Goal: Task Accomplishment & Management: Manage account settings

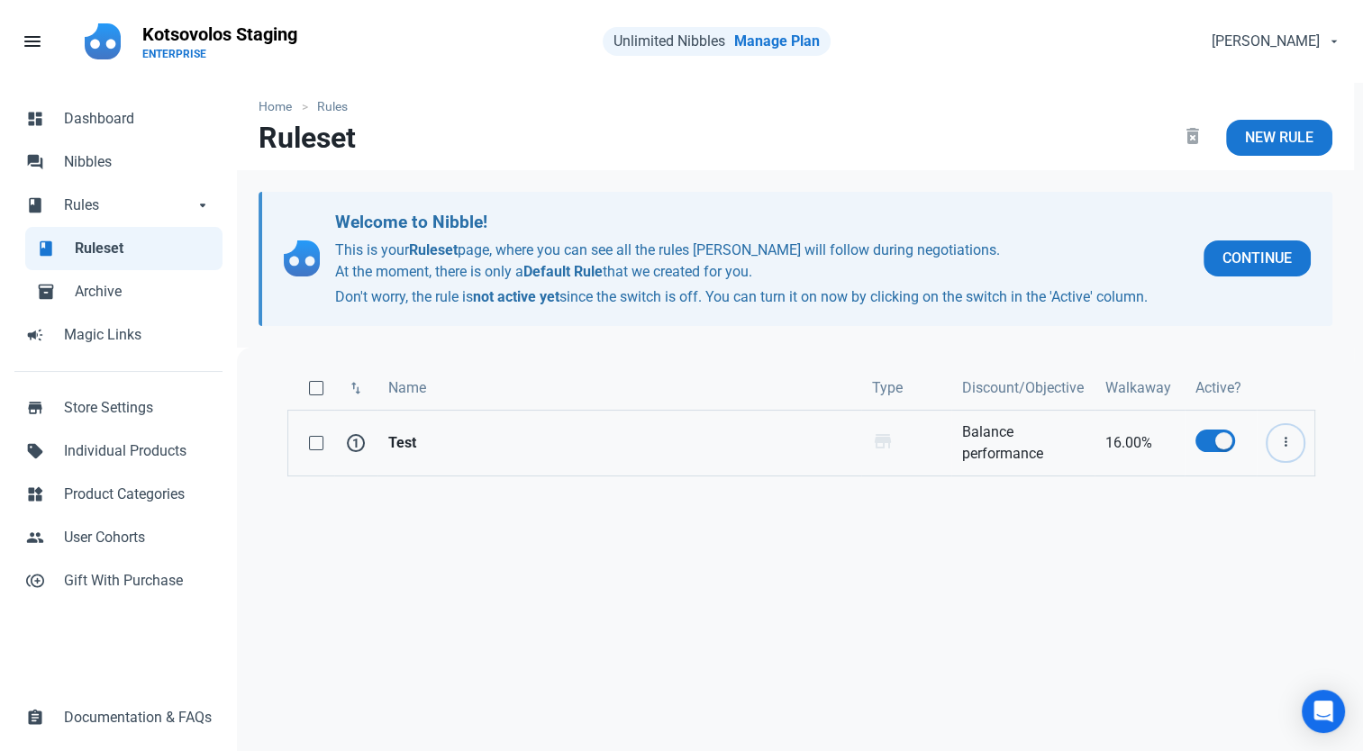
click at [1290, 434] on icon "button" at bounding box center [1285, 443] width 14 height 23
click at [1247, 486] on link "Edit" at bounding box center [1254, 487] width 99 height 30
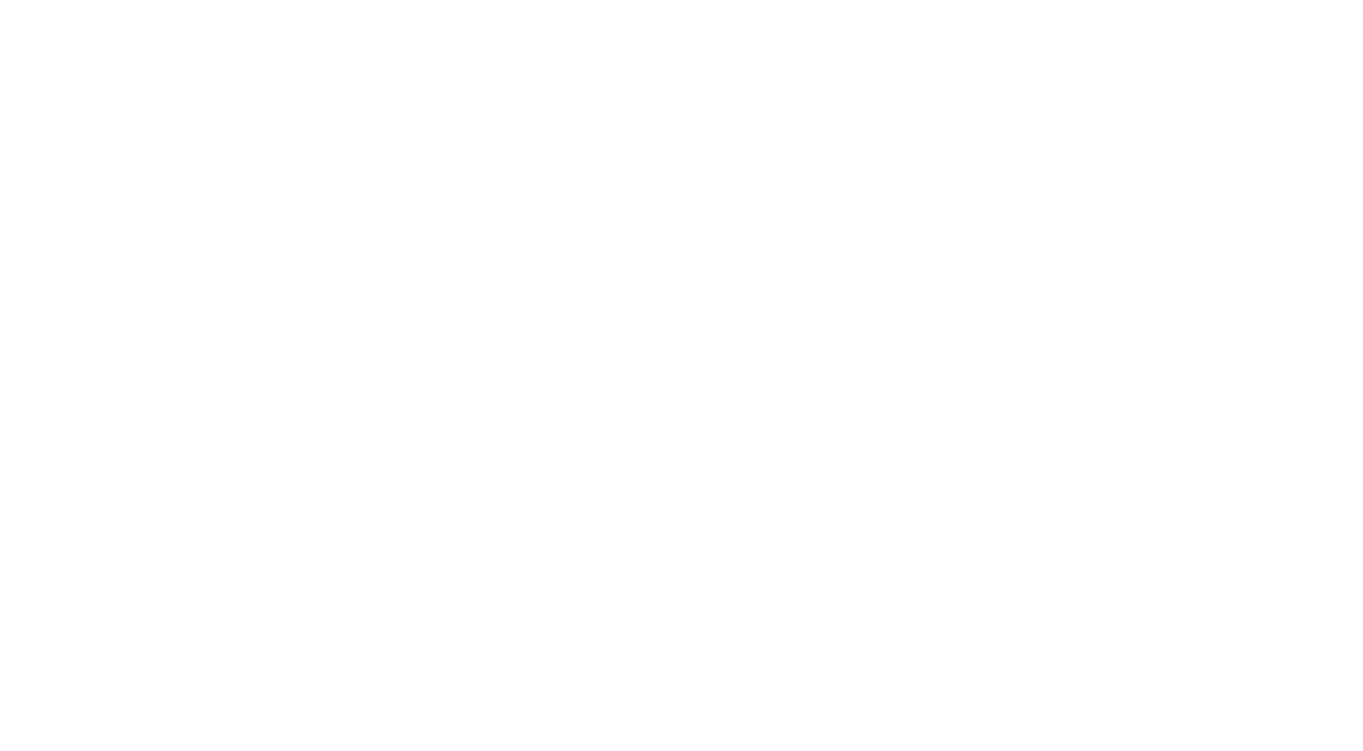
click at [880, 0] on html at bounding box center [681, 0] width 1363 height 0
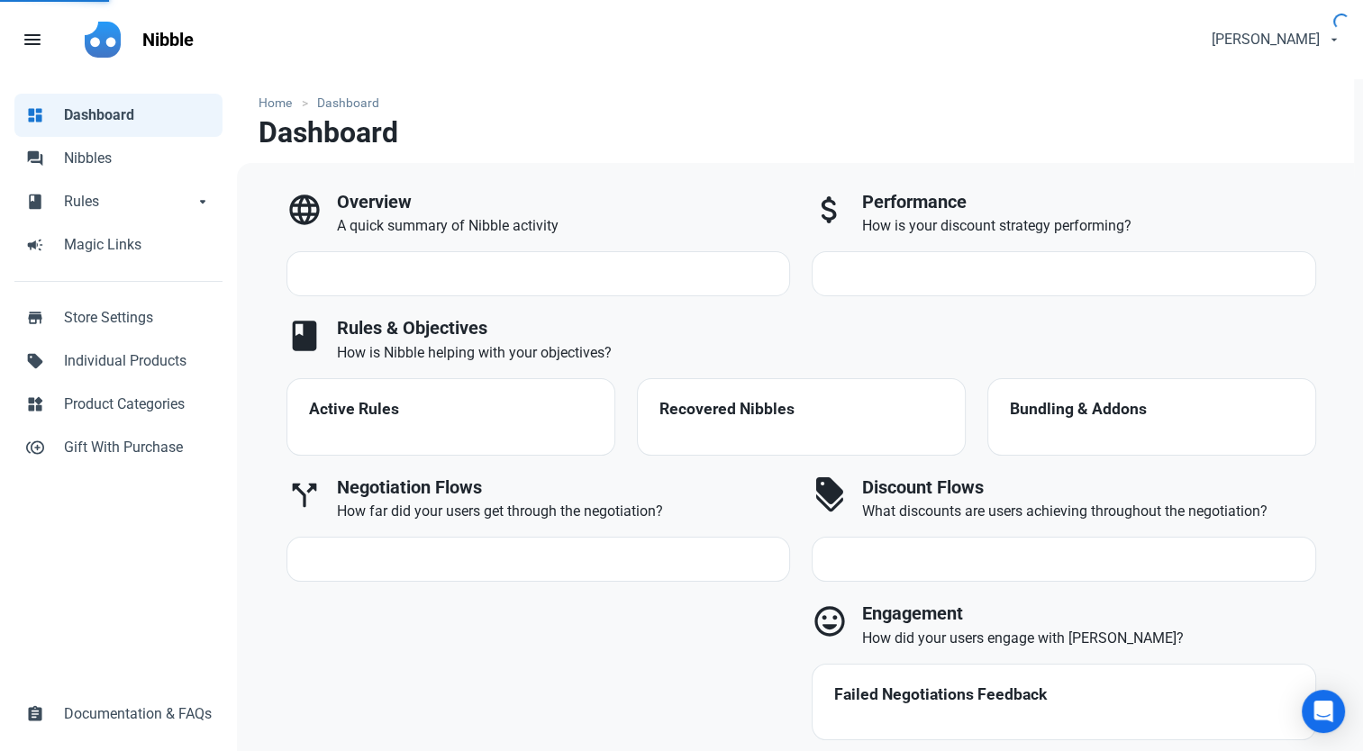
select select "7d"
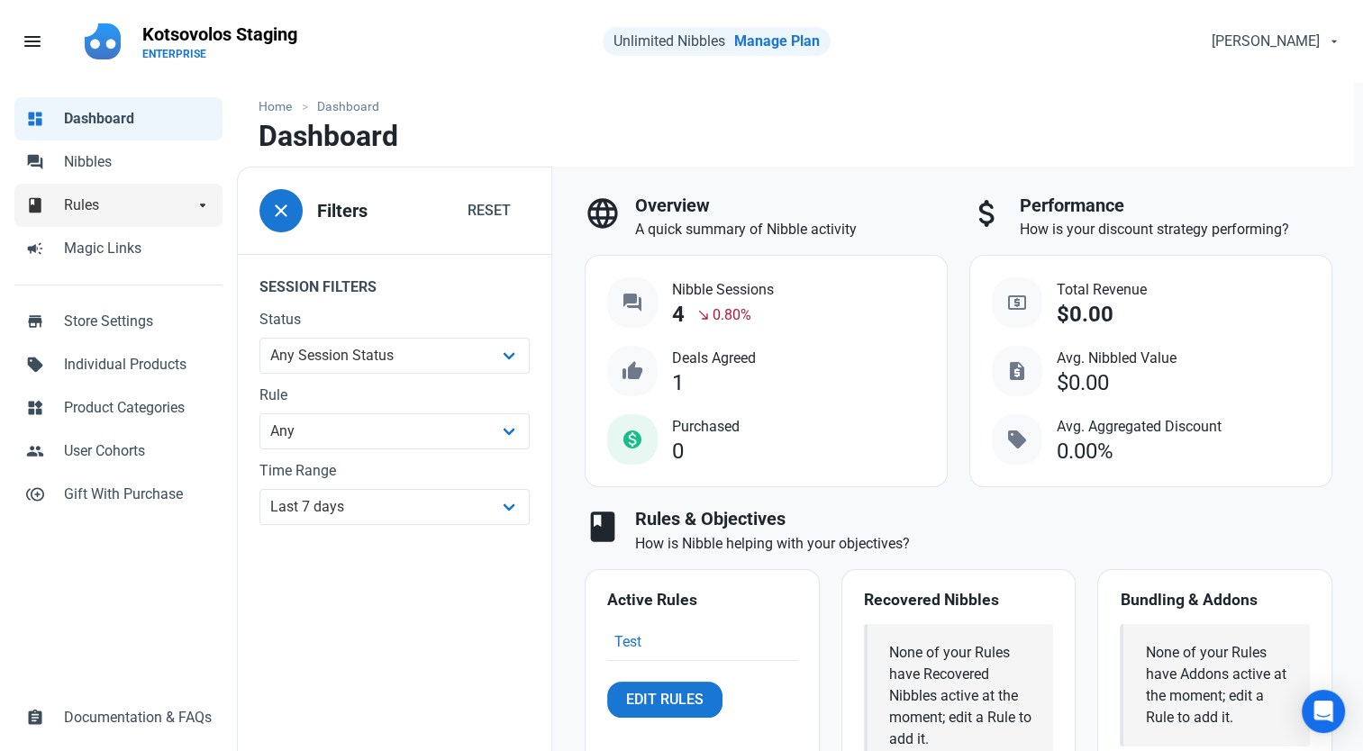
click at [77, 205] on span "Rules" at bounding box center [129, 206] width 130 height 22
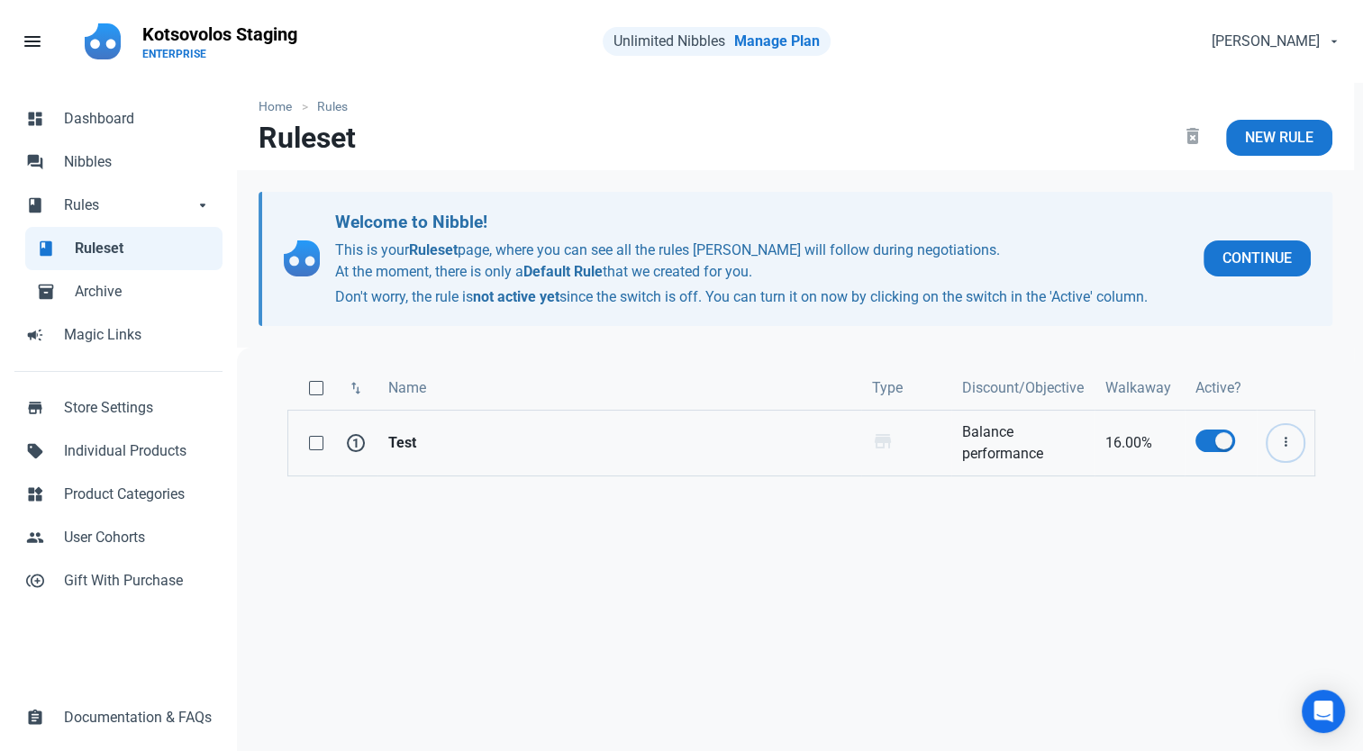
click at [1283, 439] on icon "button" at bounding box center [1285, 443] width 14 height 23
click at [1233, 481] on link "Edit" at bounding box center [1254, 487] width 99 height 30
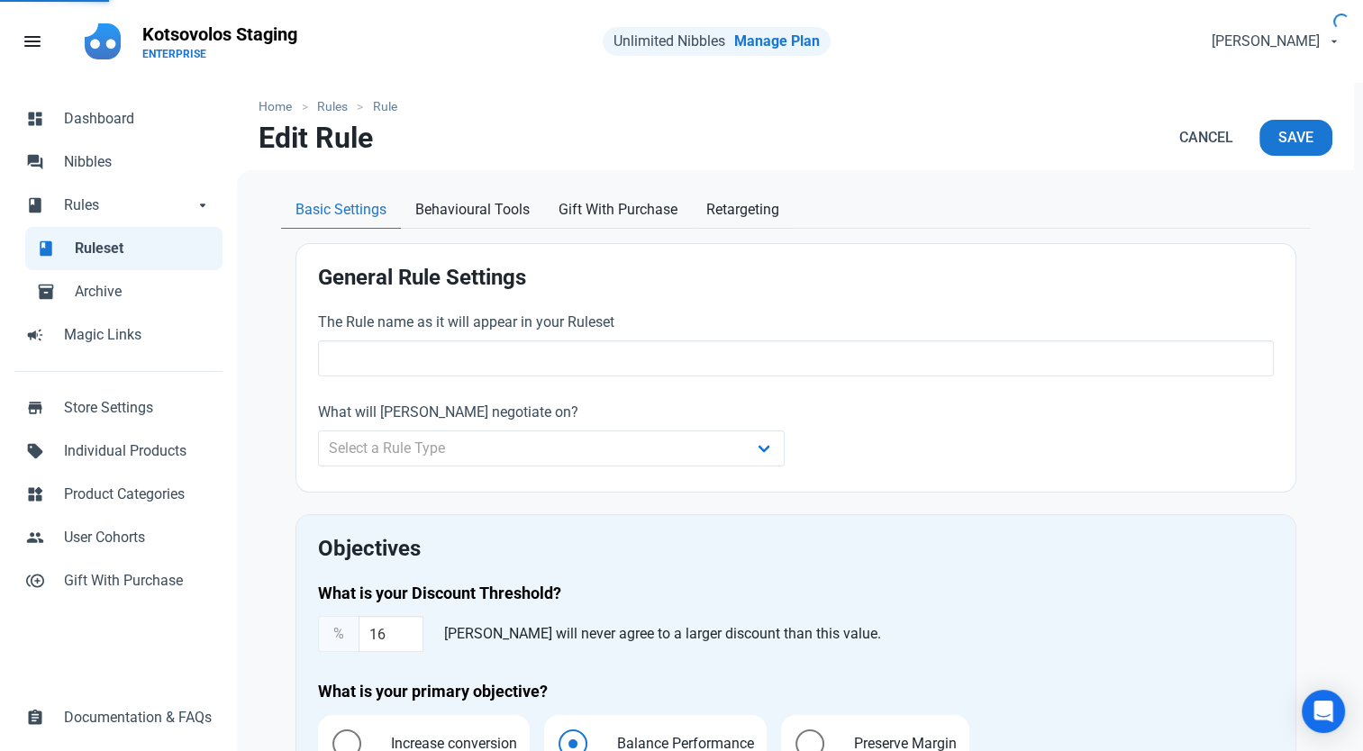
type input "Test"
type input "16.00"
radio input "true"
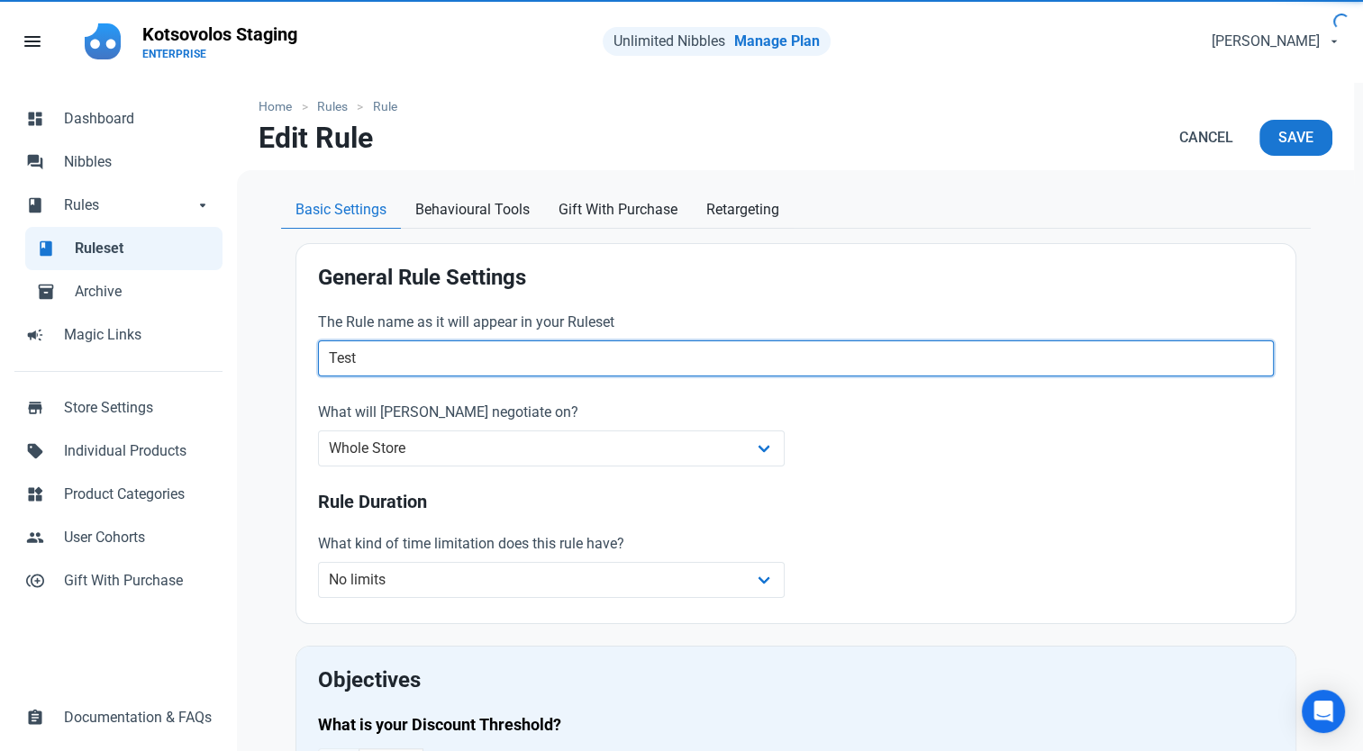
click at [382, 358] on input "Test" at bounding box center [796, 359] width 956 height 36
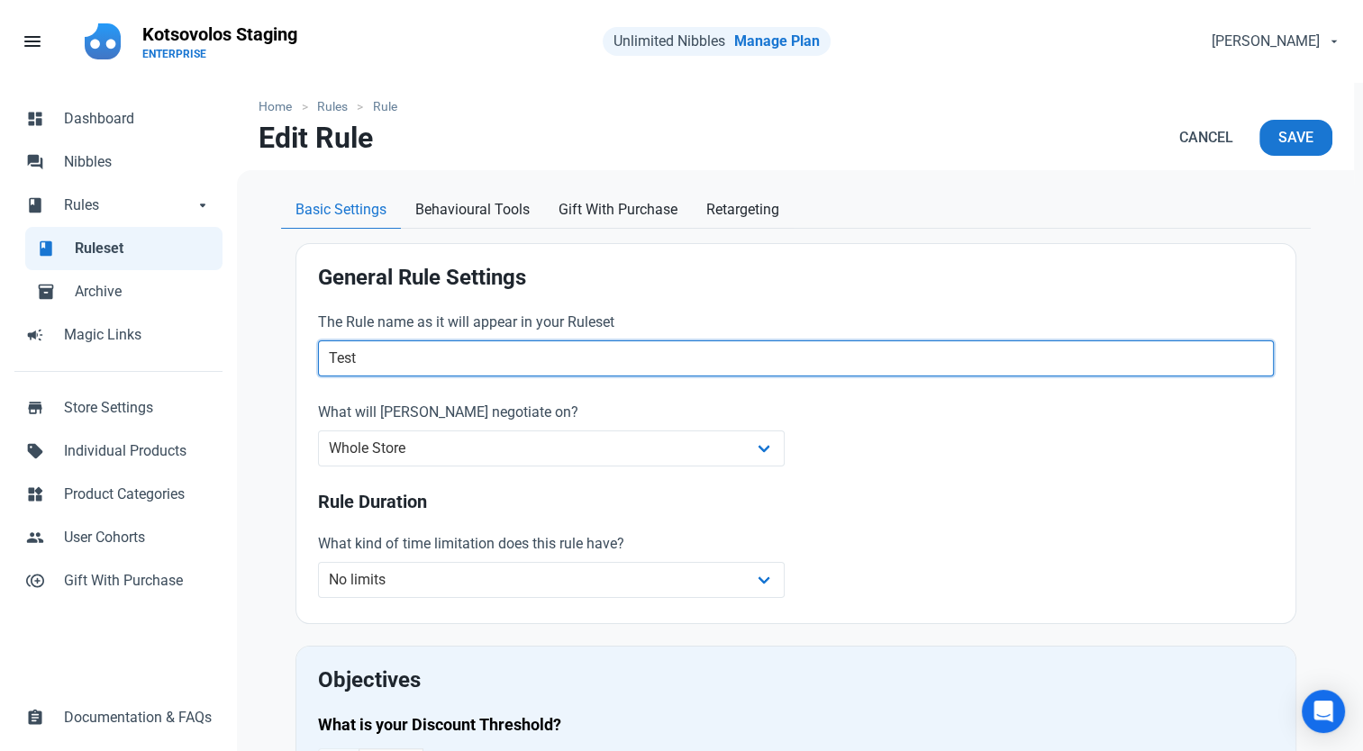
click at [359, 355] on input "Test" at bounding box center [796, 359] width 956 height 36
drag, startPoint x: 383, startPoint y: 352, endPoint x: 202, endPoint y: 359, distance: 181.2
type input "Rule 1"
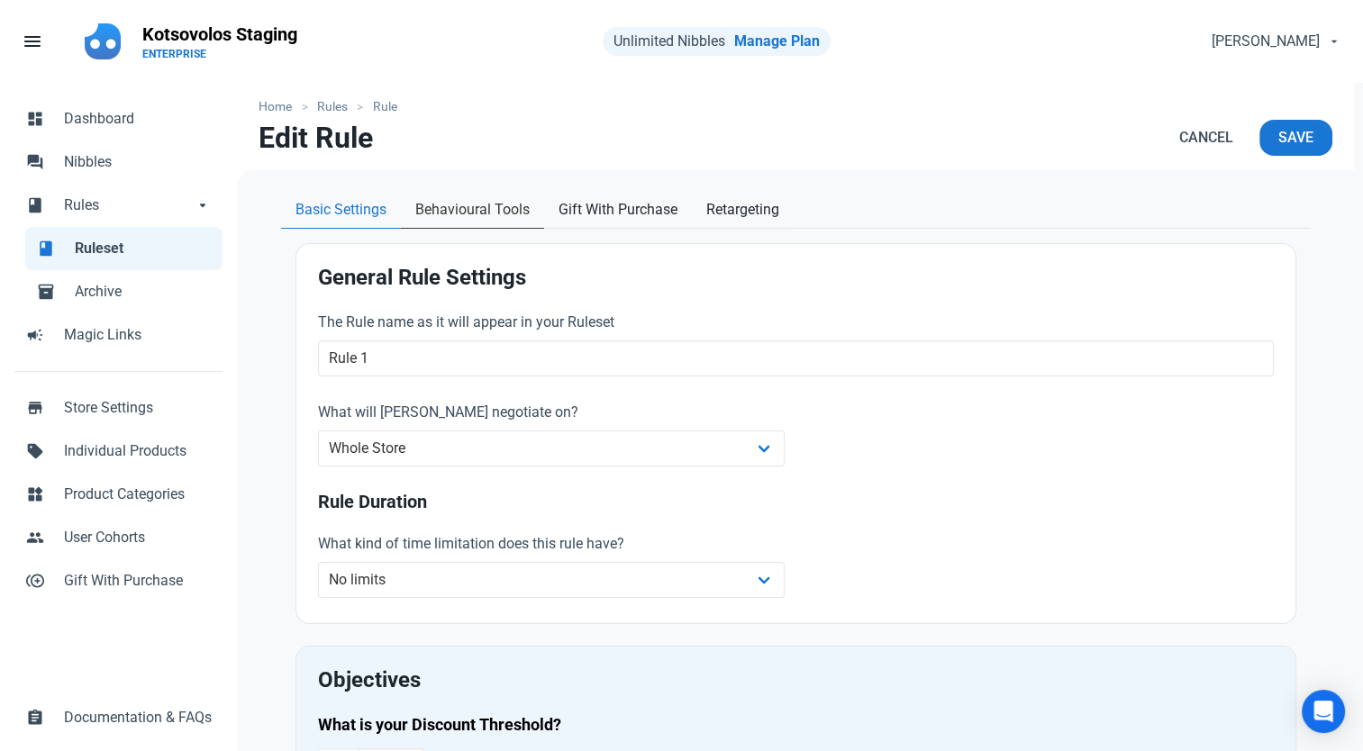
click at [477, 216] on span "Behavioural Tools" at bounding box center [472, 210] width 114 height 22
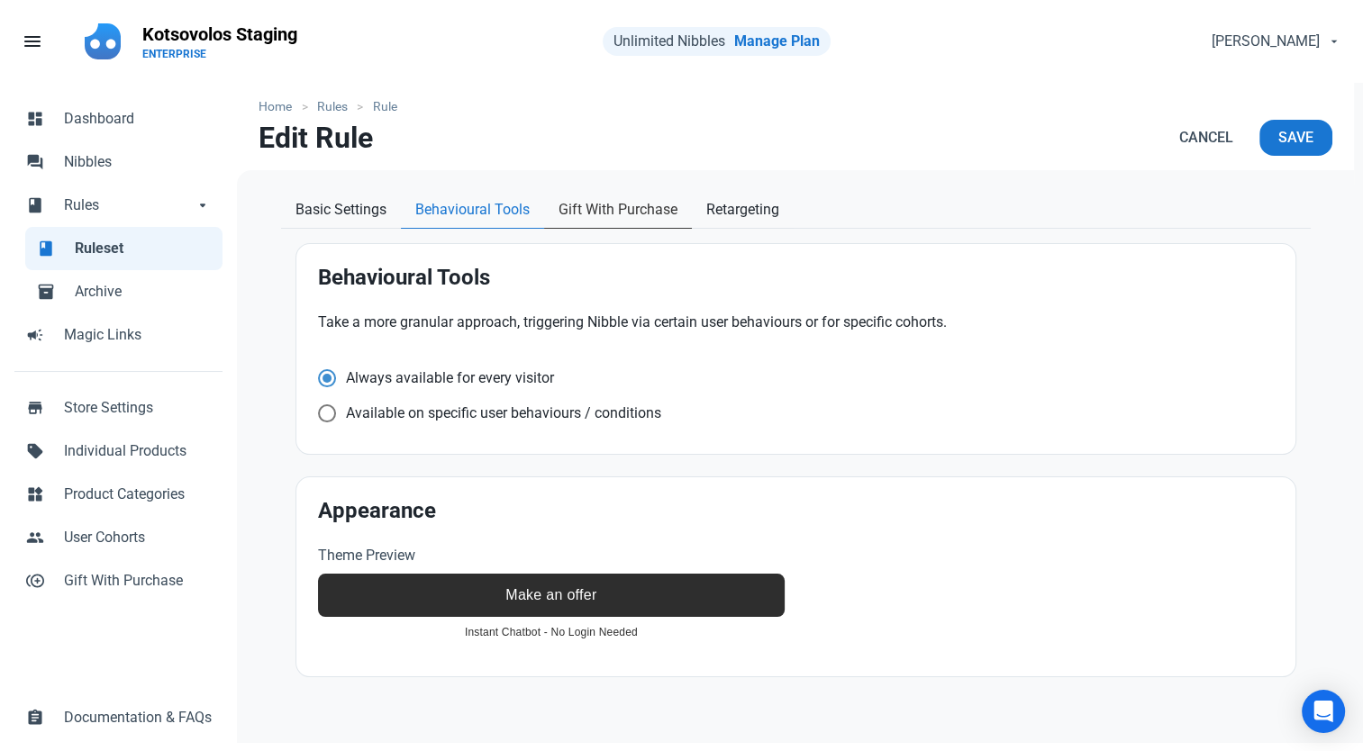
click at [624, 206] on span "Gift With Purchase" at bounding box center [618, 210] width 119 height 22
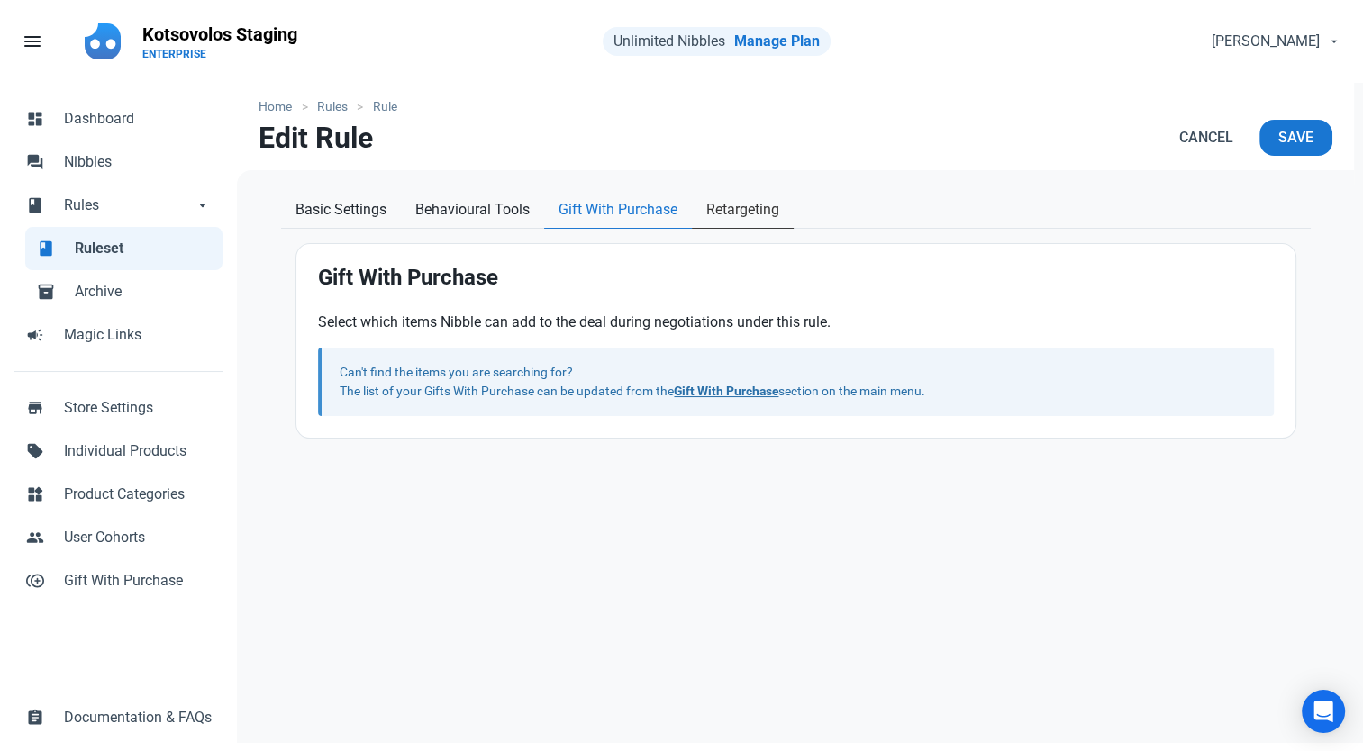
click at [780, 218] on link "Retargeting" at bounding box center [743, 210] width 102 height 37
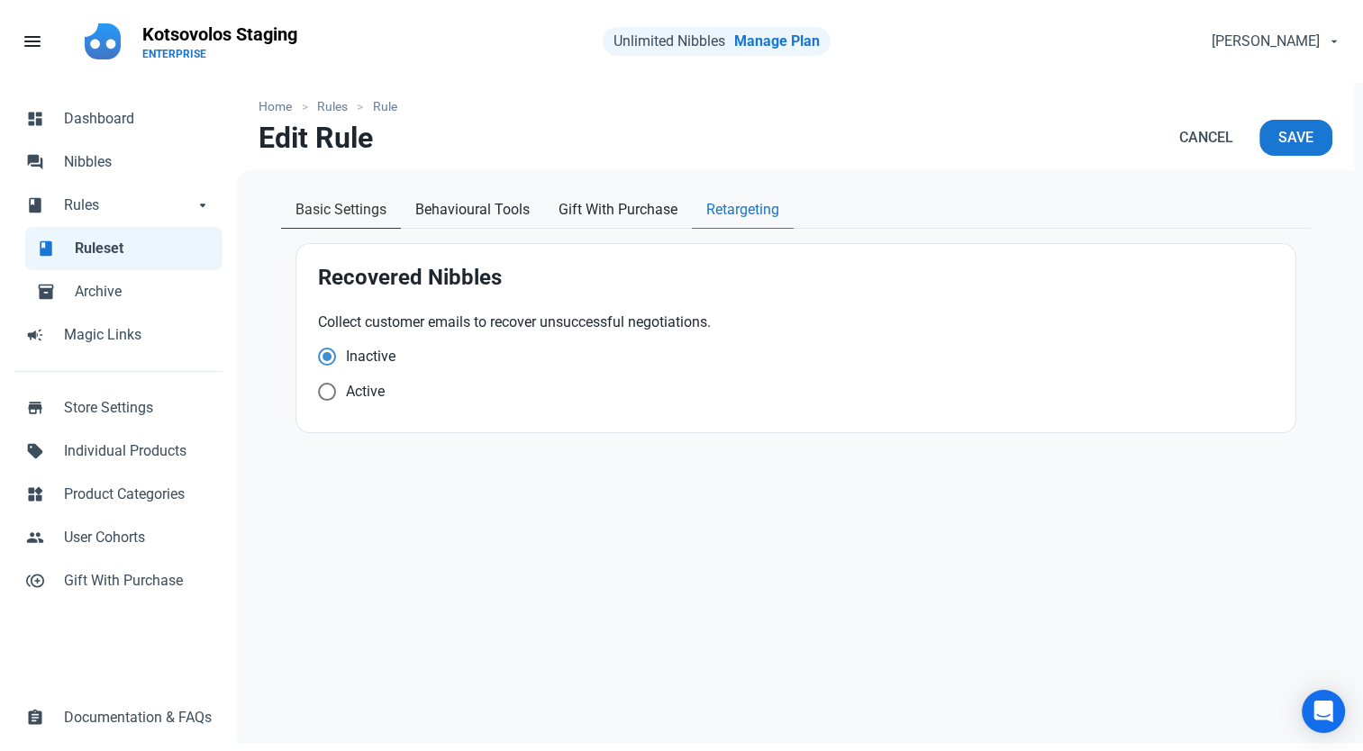
click at [371, 218] on span "Basic Settings" at bounding box center [340, 210] width 91 height 22
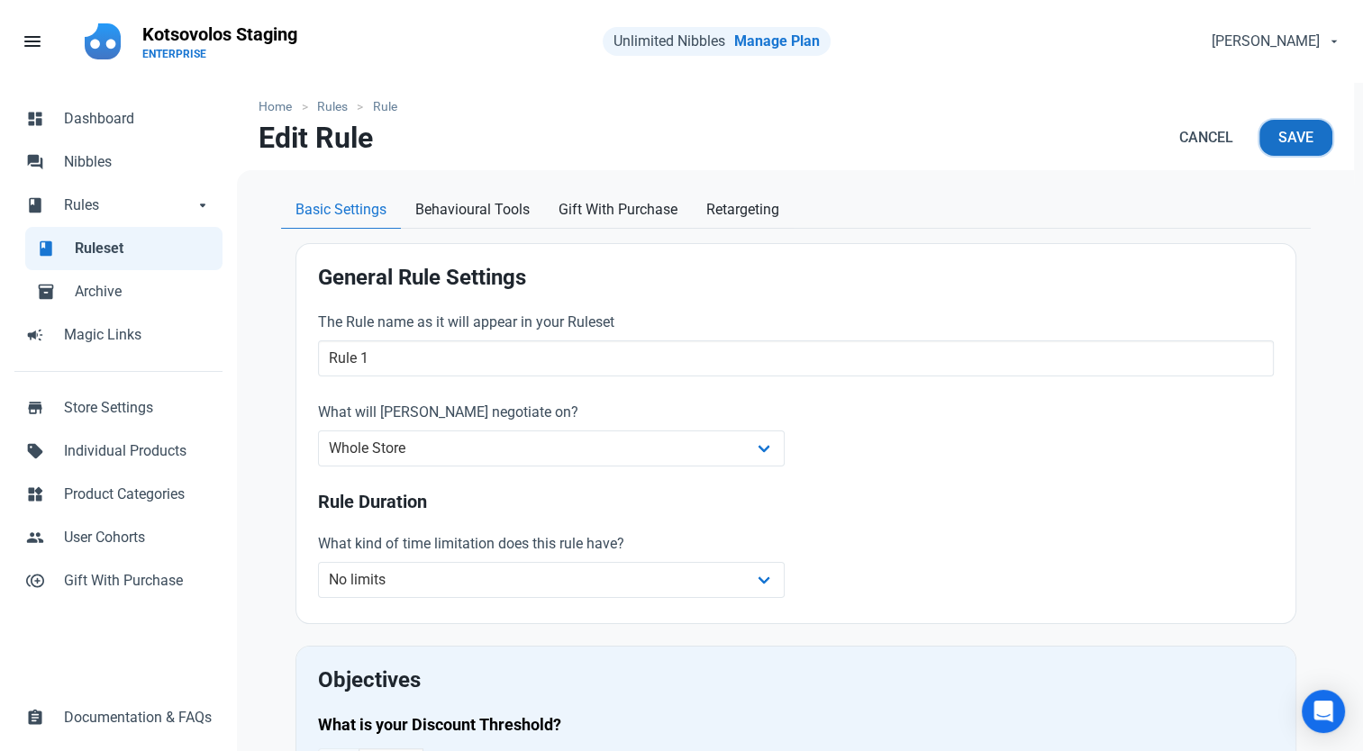
click at [1312, 143] on span "Save" at bounding box center [1295, 138] width 35 height 22
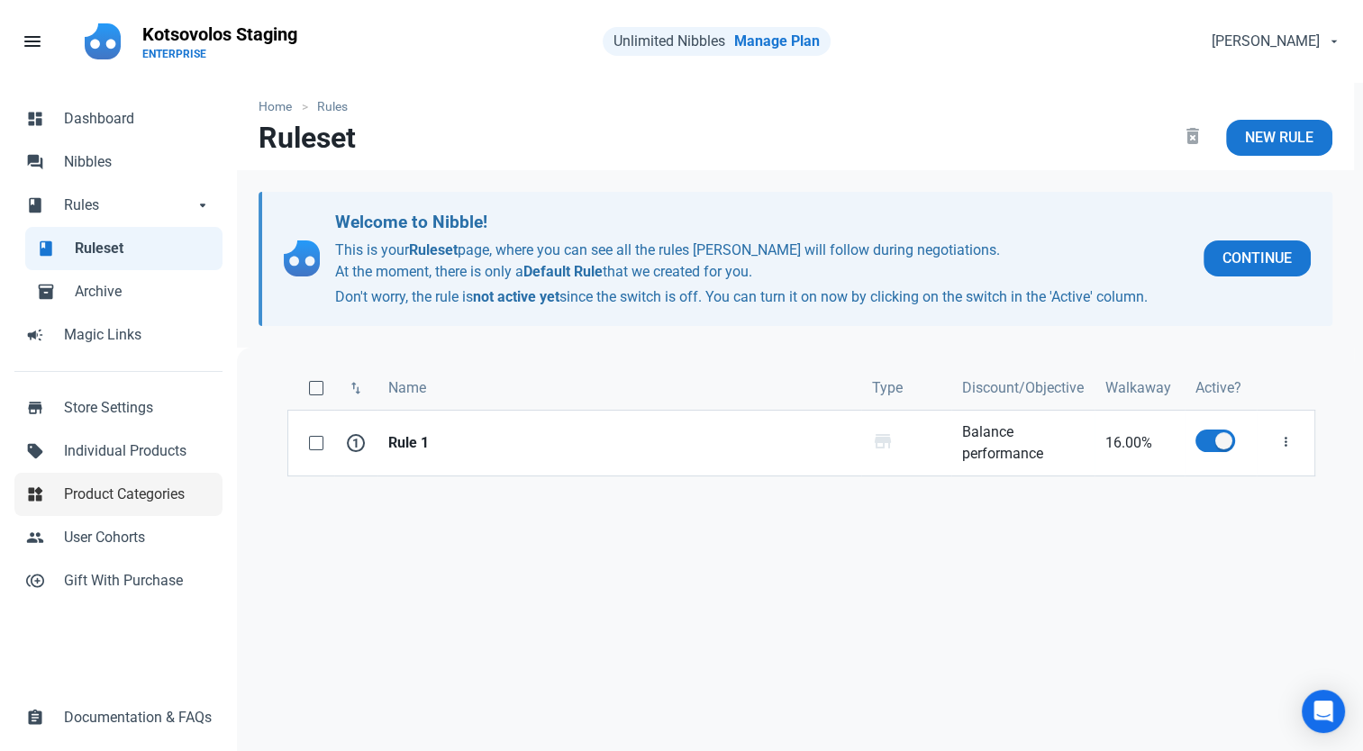
click at [141, 505] on span "Product Categories" at bounding box center [138, 495] width 148 height 22
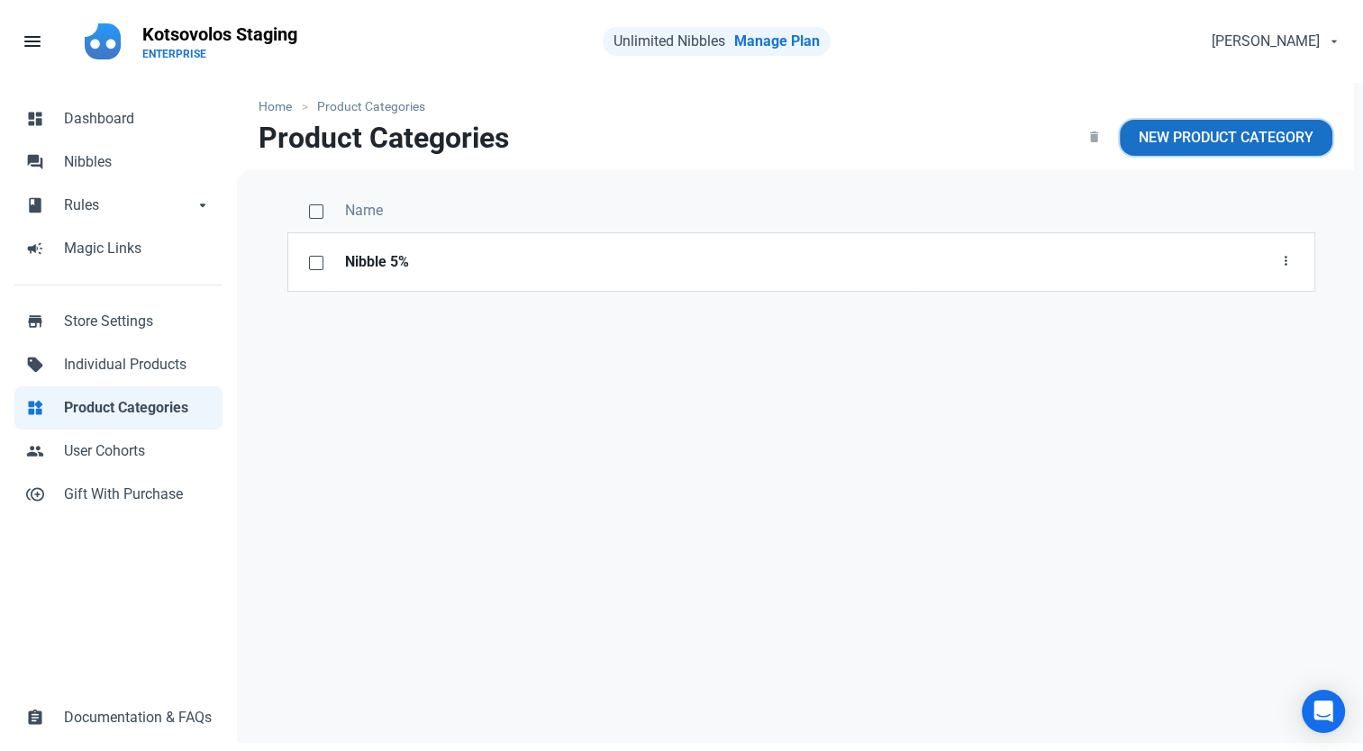
click at [1268, 141] on span "New Product Category" at bounding box center [1226, 138] width 175 height 22
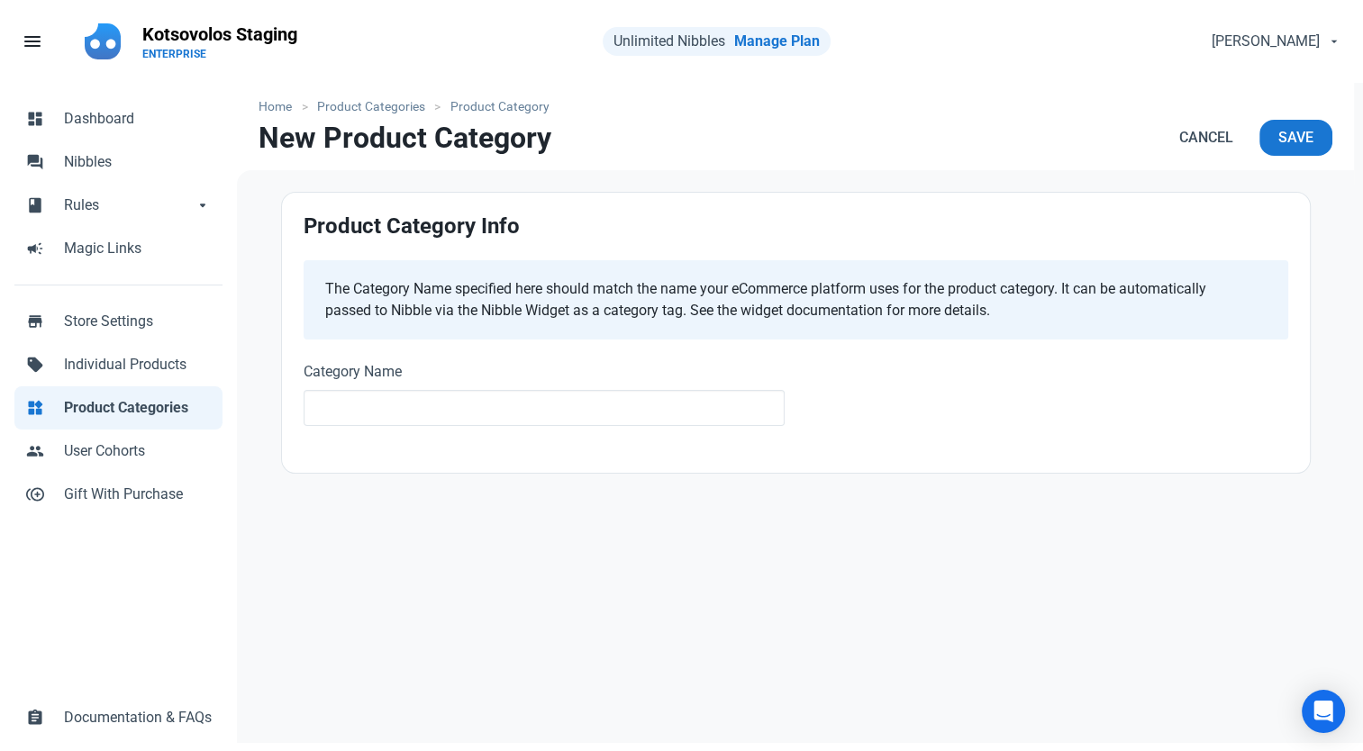
click at [461, 431] on div "Category Name" at bounding box center [545, 395] width 504 height 90
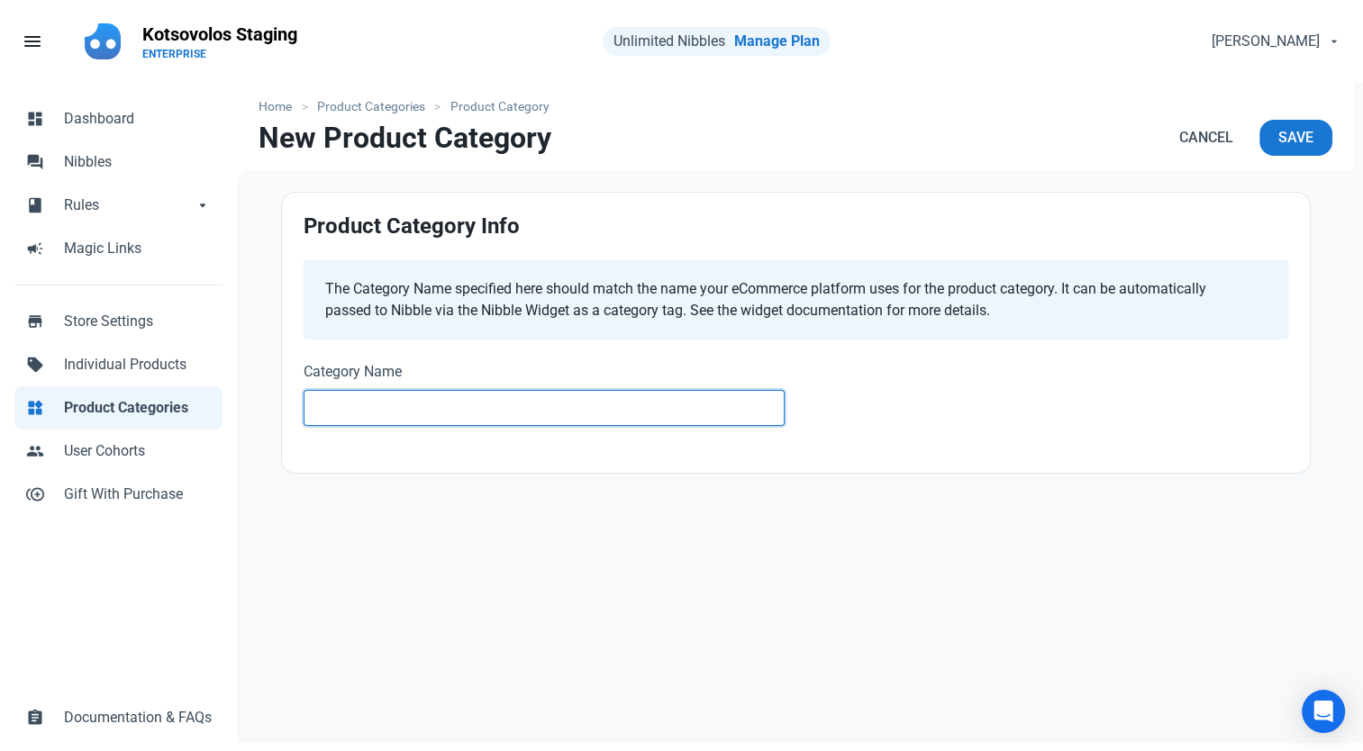
click at [465, 414] on input "text" at bounding box center [545, 408] width 482 height 36
drag, startPoint x: 477, startPoint y: 404, endPoint x: 146, endPoint y: 426, distance: 331.4
click at [150, 426] on div "dashboard Dashboard forum Nibbles book Rules book Rules arrow_drop_down book Ru…" at bounding box center [681, 418] width 1363 height 671
type input "e"
type input "test"
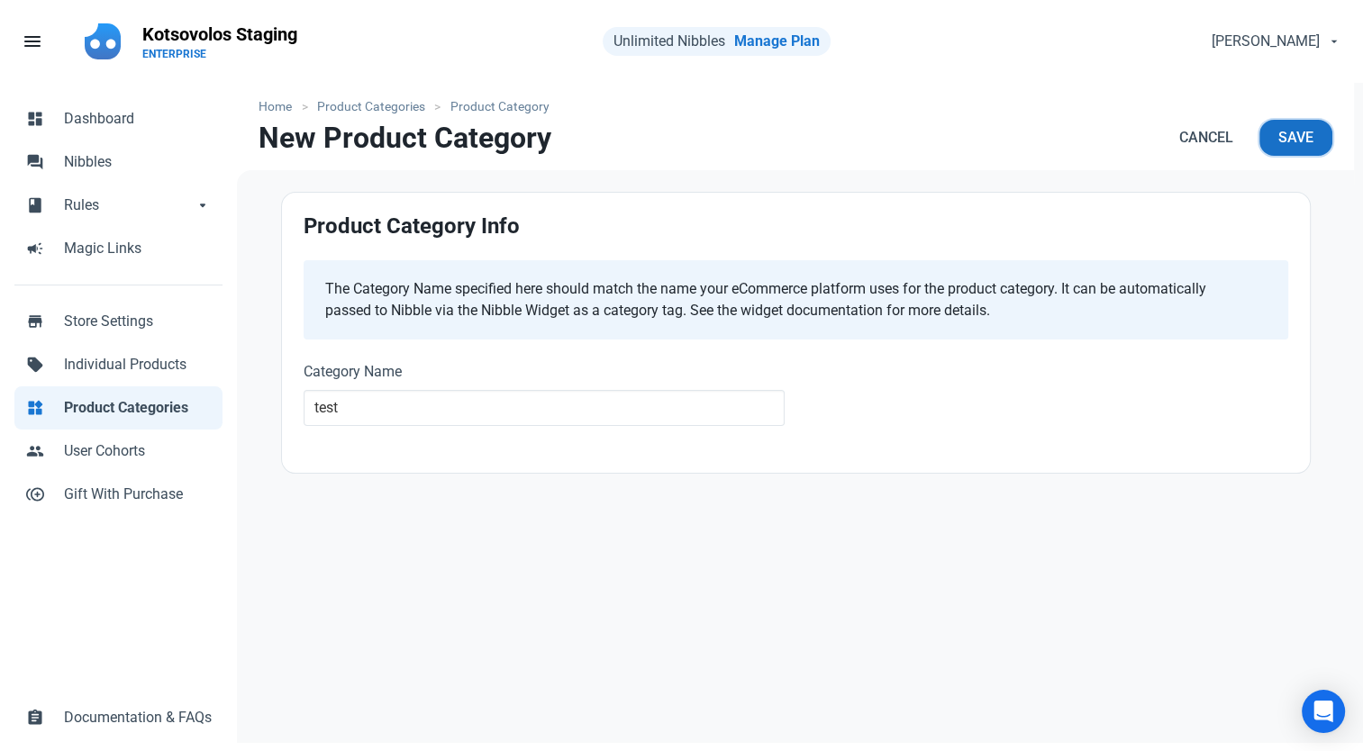
click at [1302, 127] on span "Save" at bounding box center [1295, 138] width 35 height 22
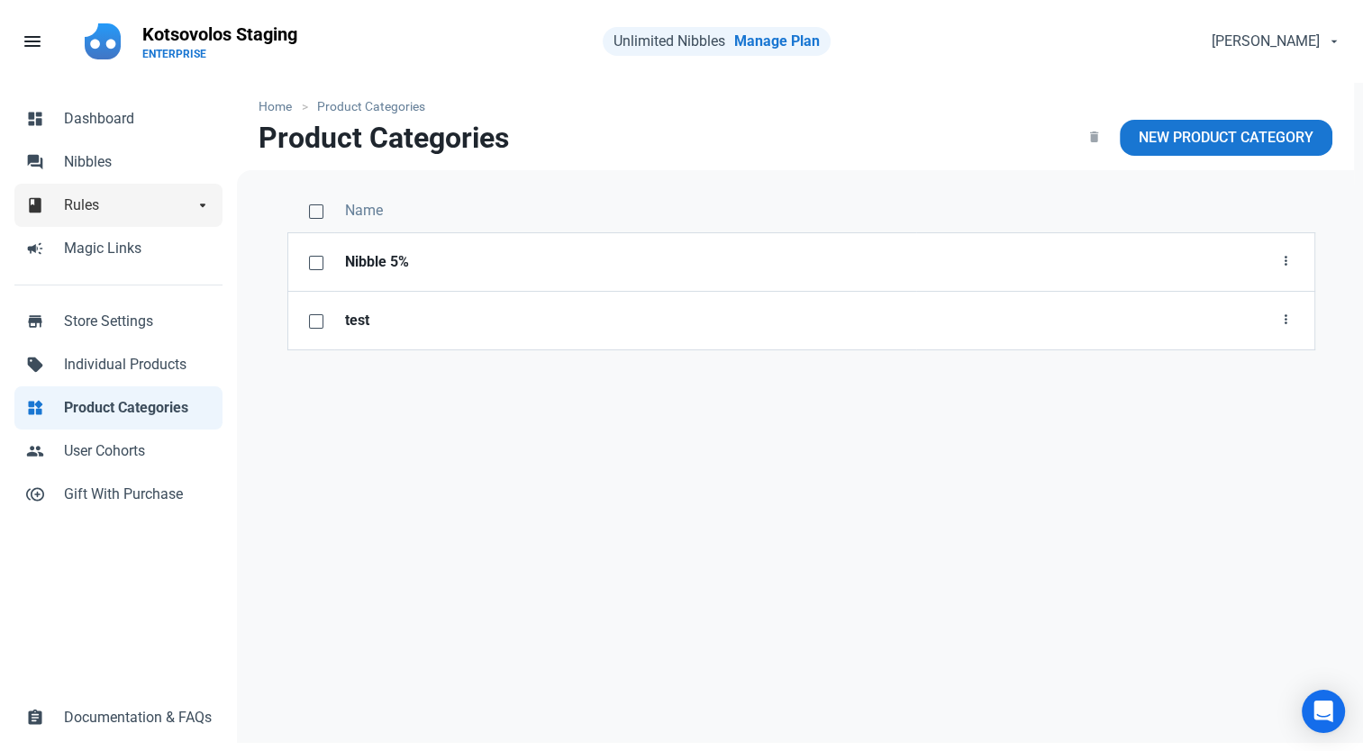
click at [96, 200] on span "Rules" at bounding box center [129, 206] width 130 height 22
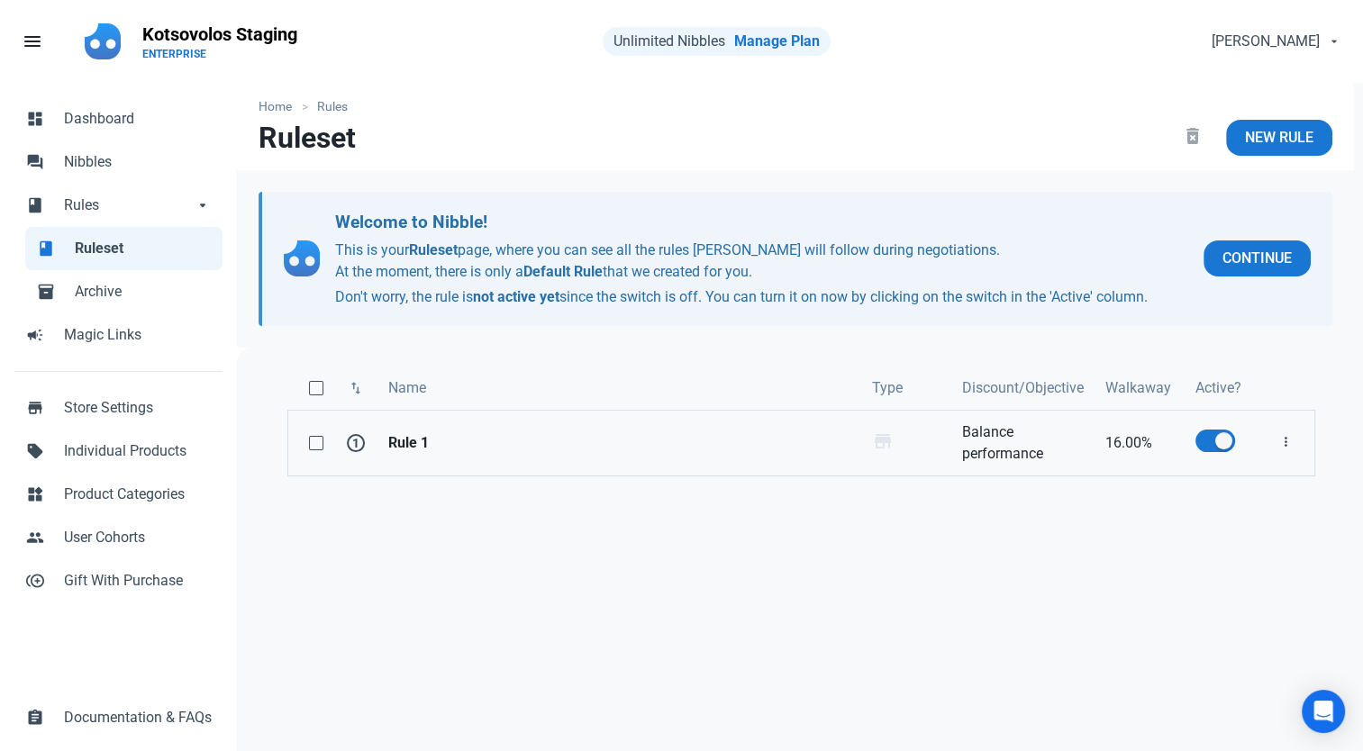
click at [414, 441] on strong "Rule 1" at bounding box center [619, 443] width 462 height 22
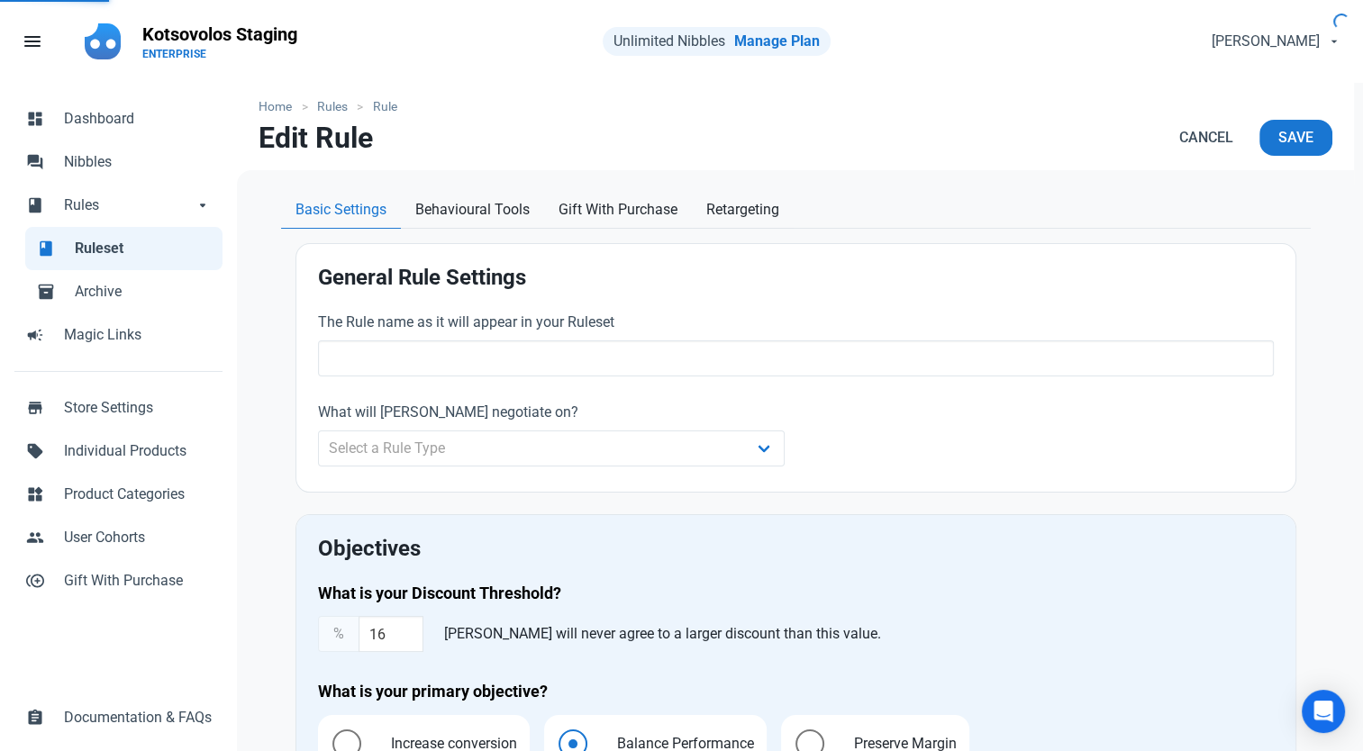
type input "Rule 1"
type input "16.00"
radio input "true"
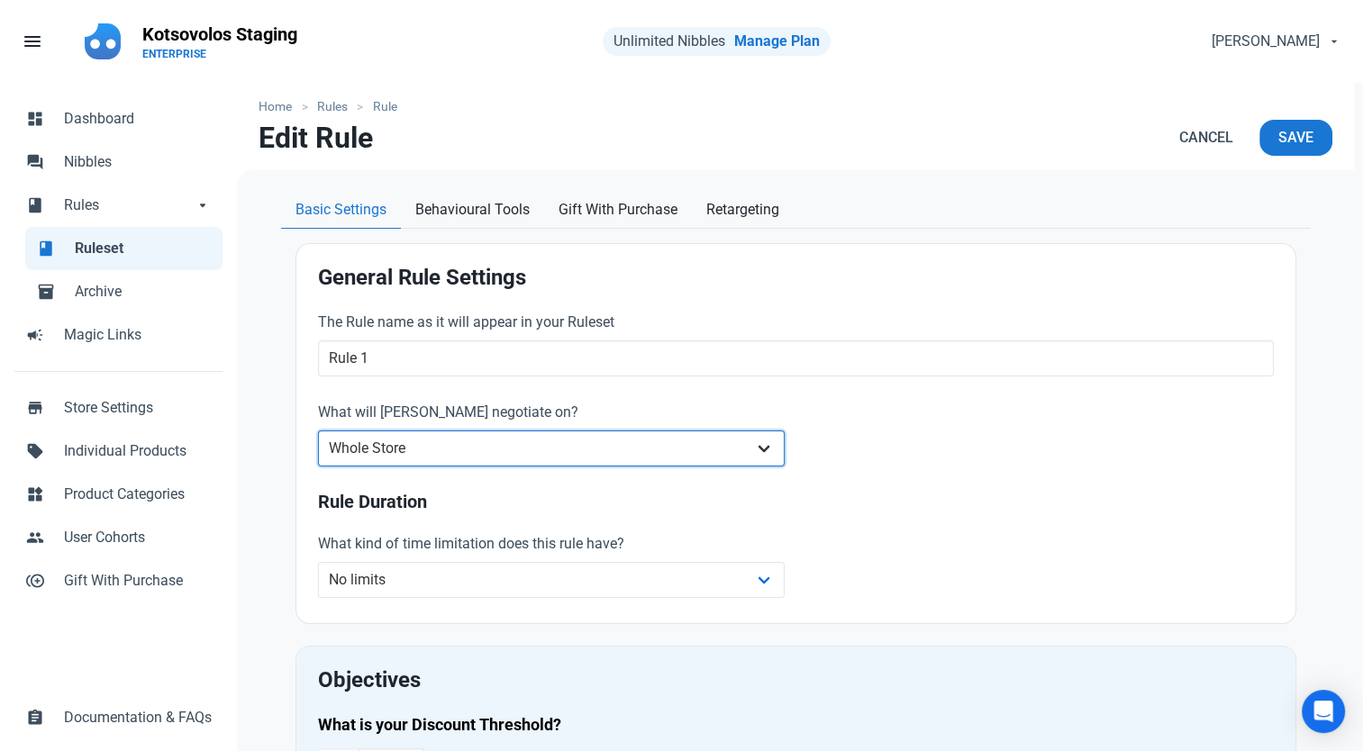
click at [740, 443] on select "Whole Store Individual Products Product Categories Cart" at bounding box center [552, 449] width 468 height 36
select select "product_category"
click at [318, 431] on select "Whole Store Individual Products Product Categories Cart" at bounding box center [552, 449] width 468 height 36
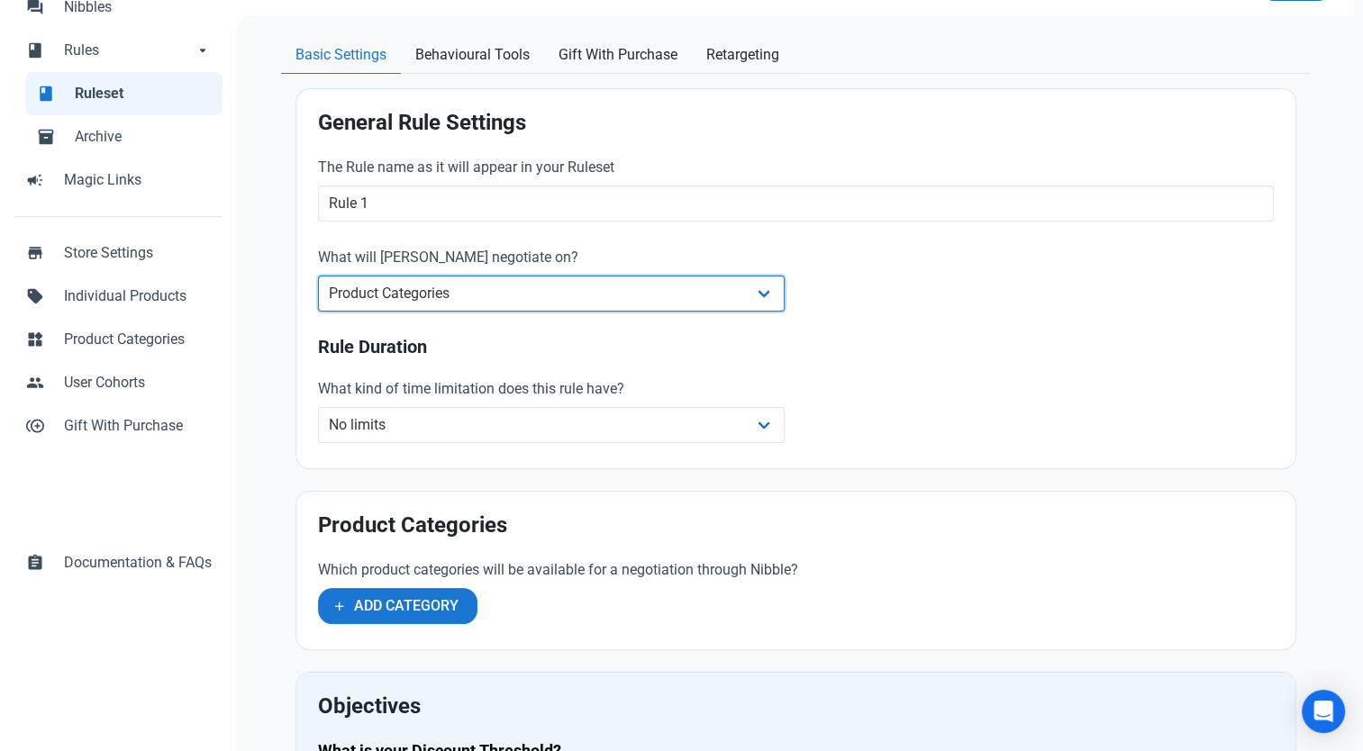
scroll to position [180, 0]
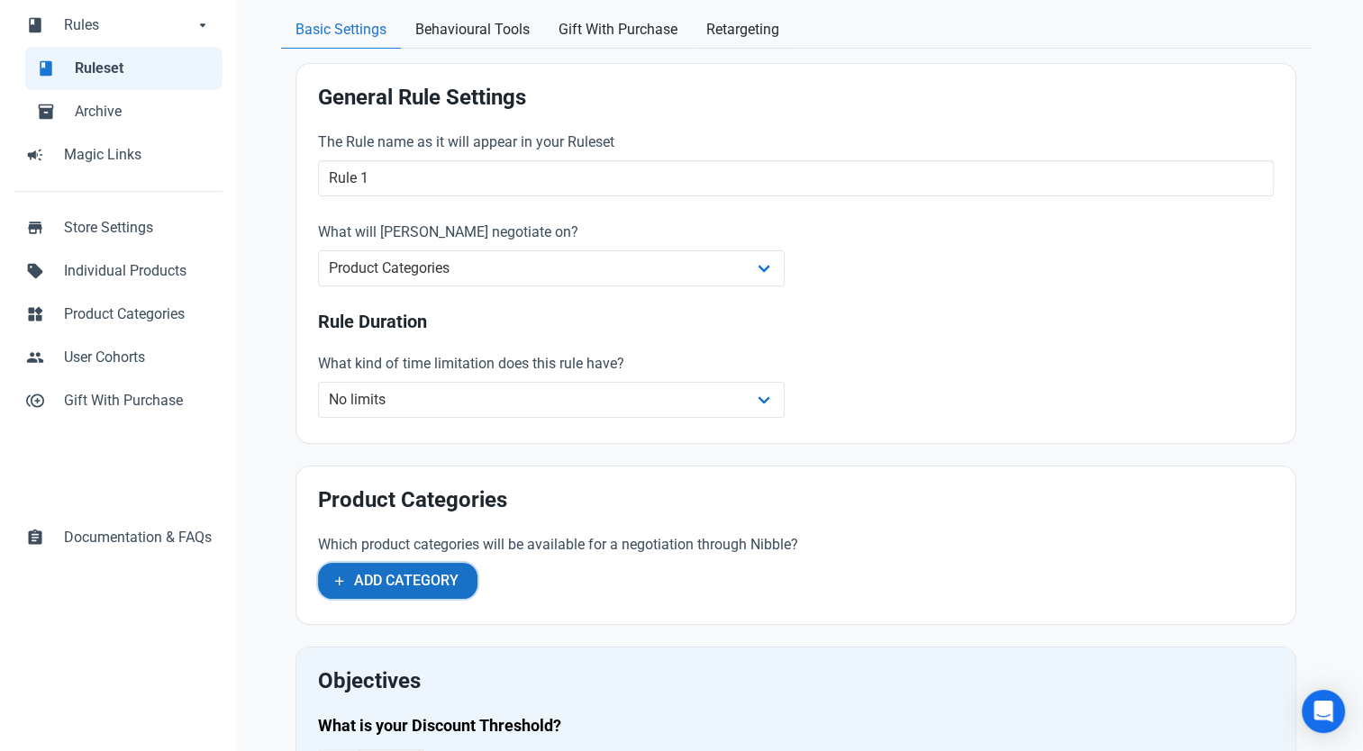
click at [359, 583] on span "Add Category" at bounding box center [406, 581] width 105 height 22
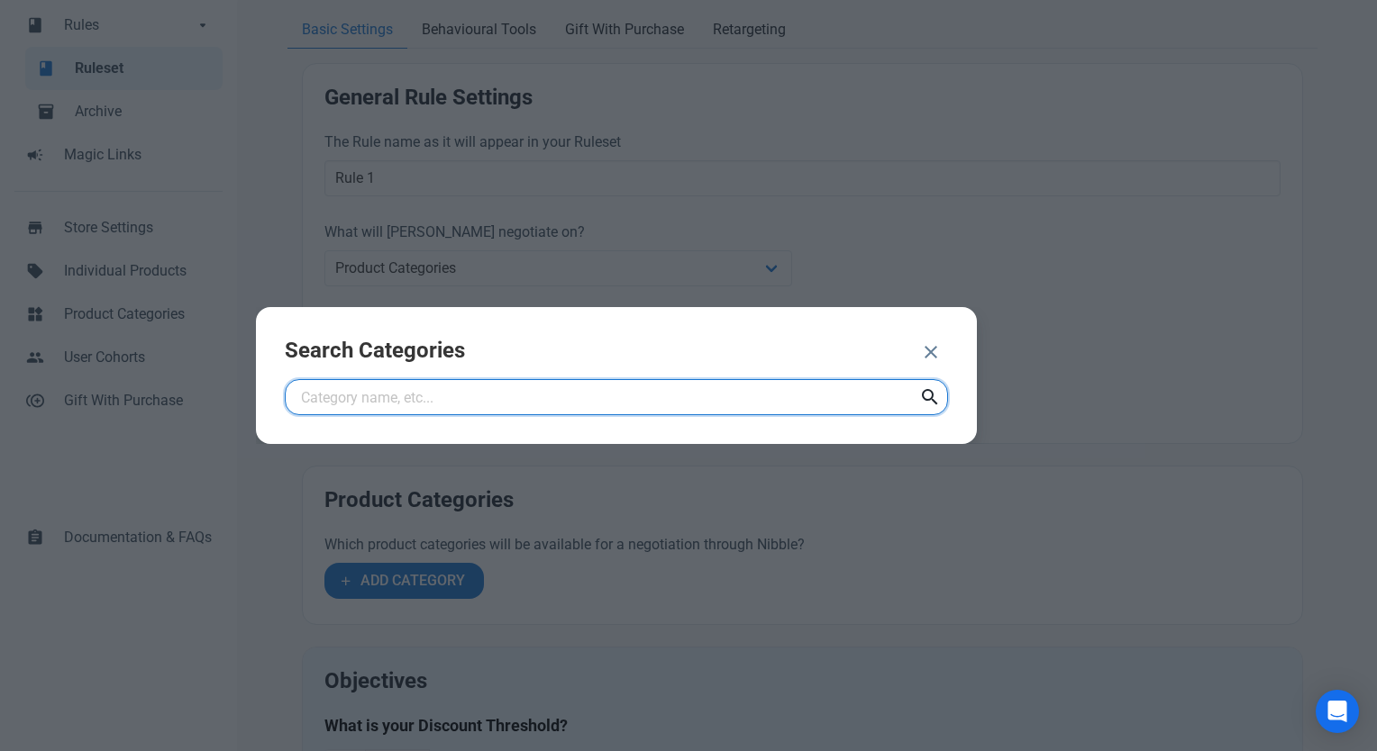
click at [381, 395] on input "text" at bounding box center [616, 397] width 663 height 36
type input "test"
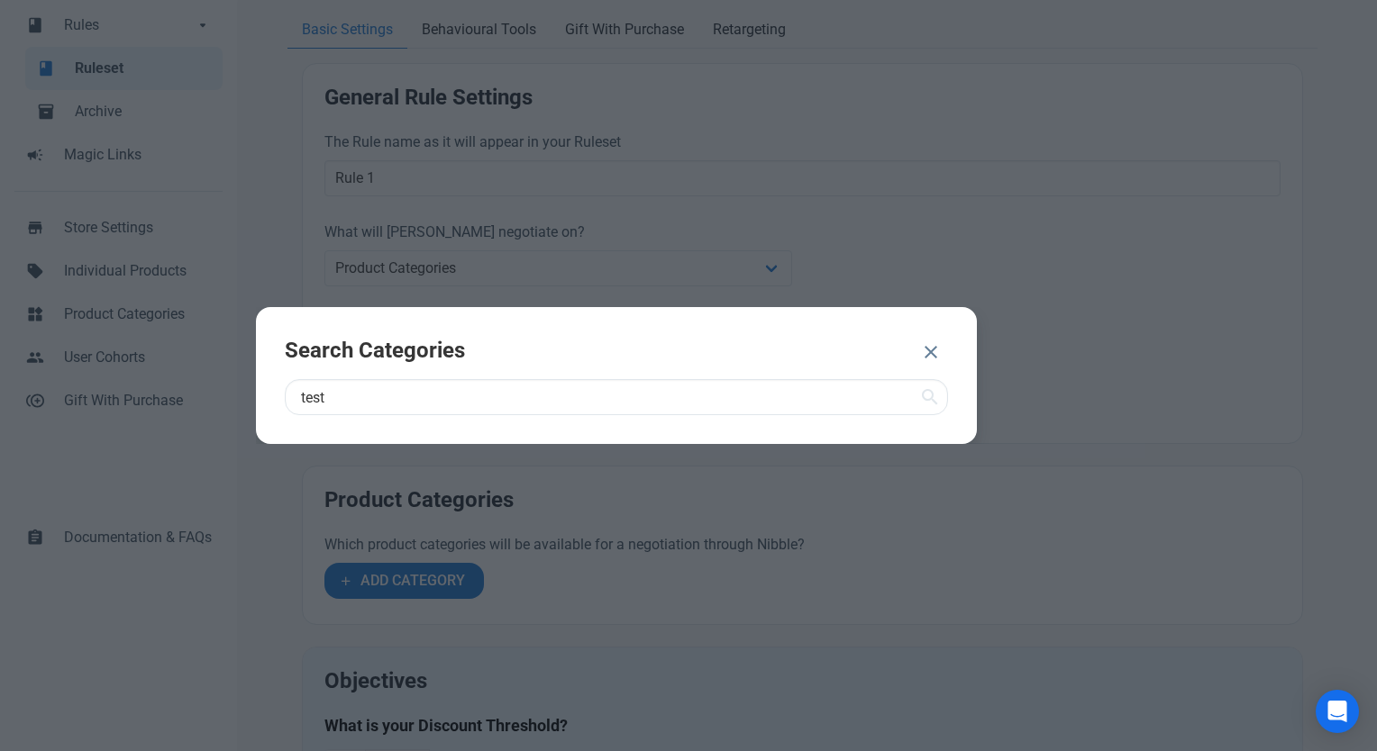
click at [924, 391] on icon at bounding box center [930, 397] width 22 height 32
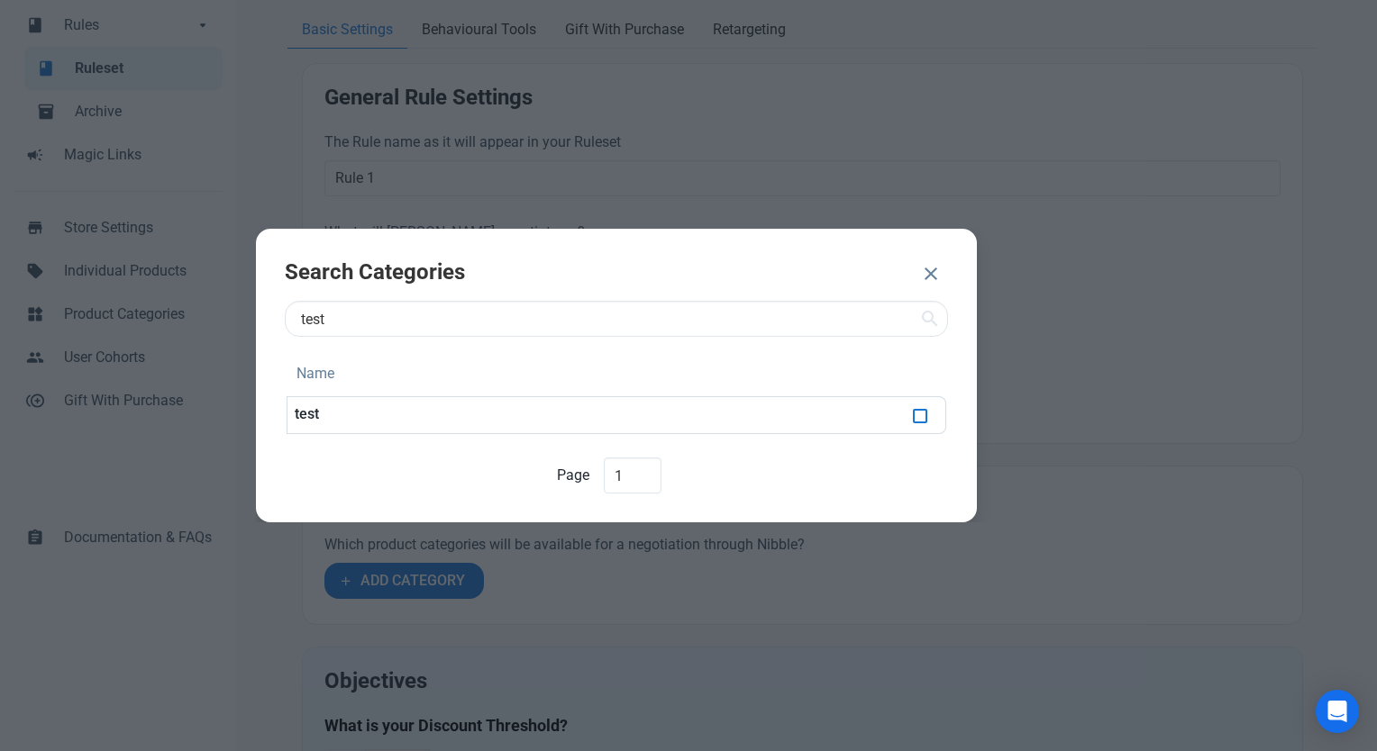
click at [921, 416] on span at bounding box center [920, 416] width 14 height 14
checkbox input "true"
click at [837, 269] on span "ADD 1 CATEGORY" at bounding box center [828, 276] width 116 height 22
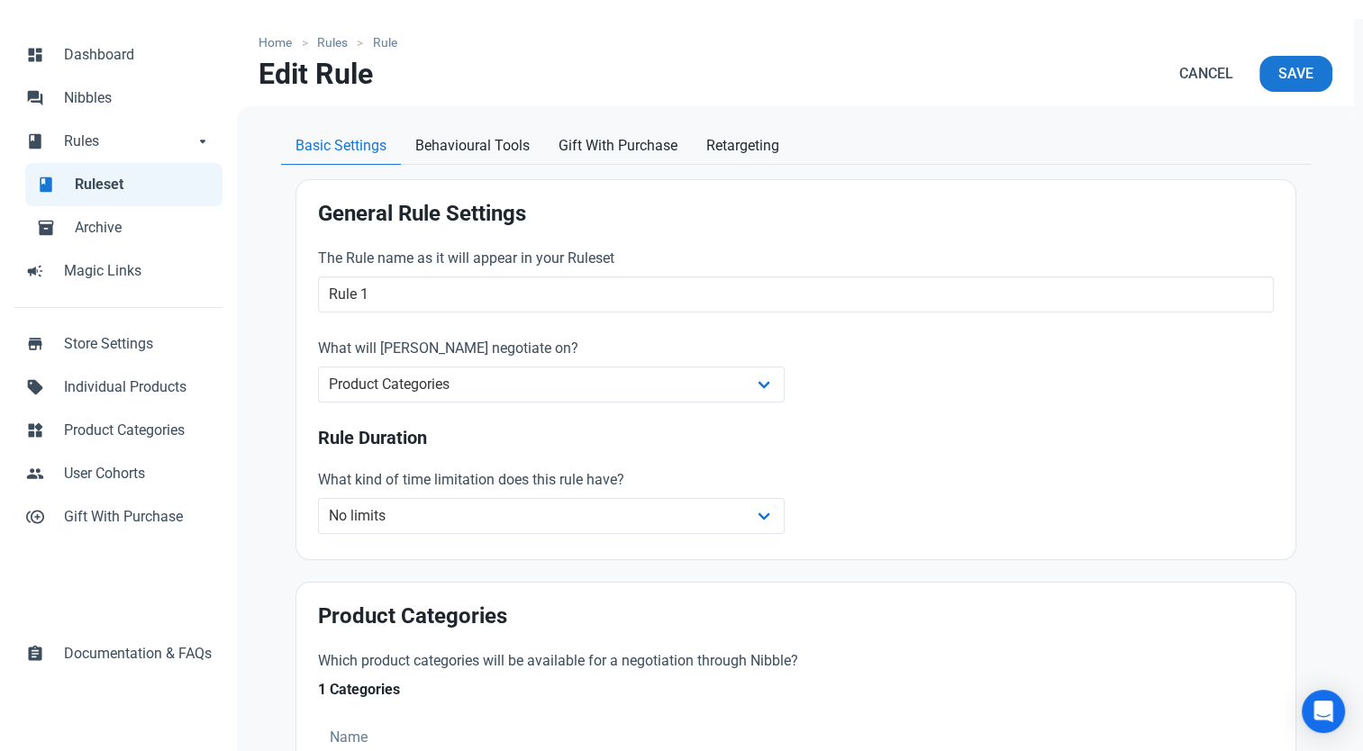
scroll to position [0, 0]
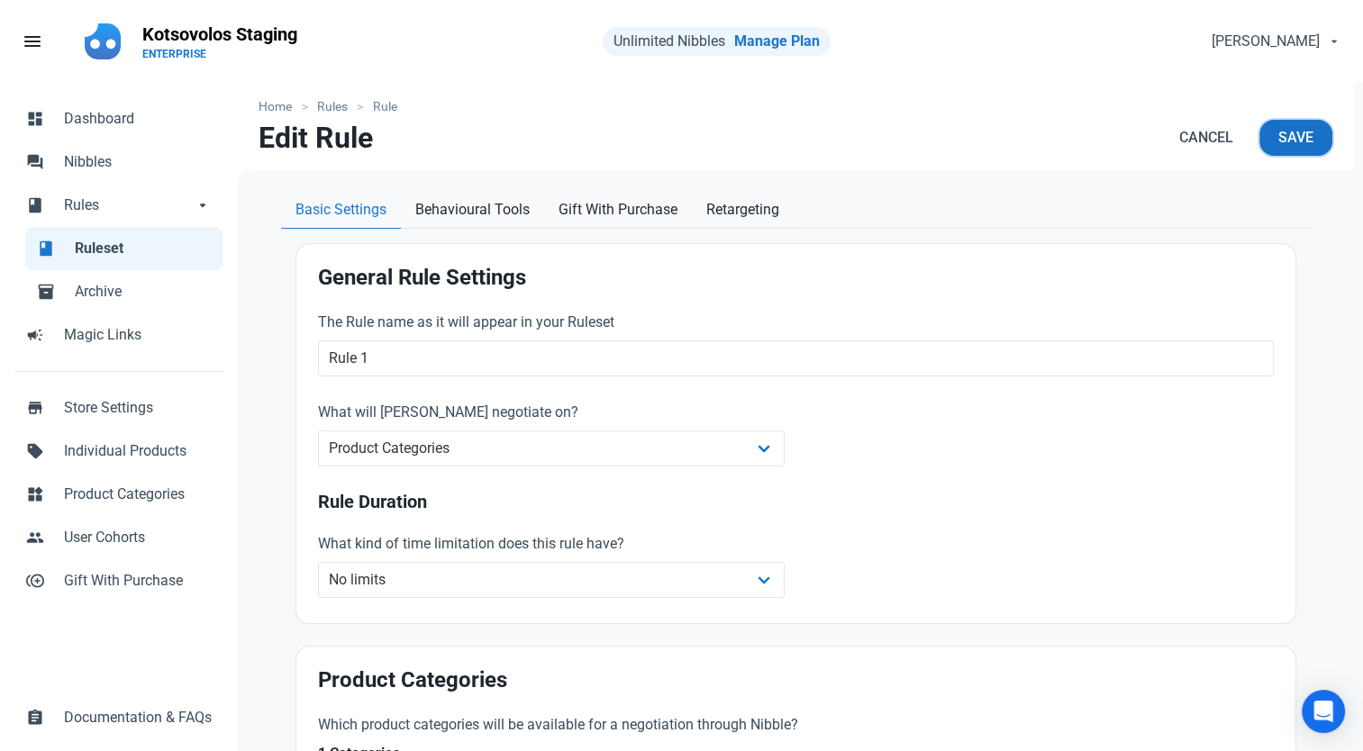
click at [1303, 139] on span "Save" at bounding box center [1295, 138] width 35 height 22
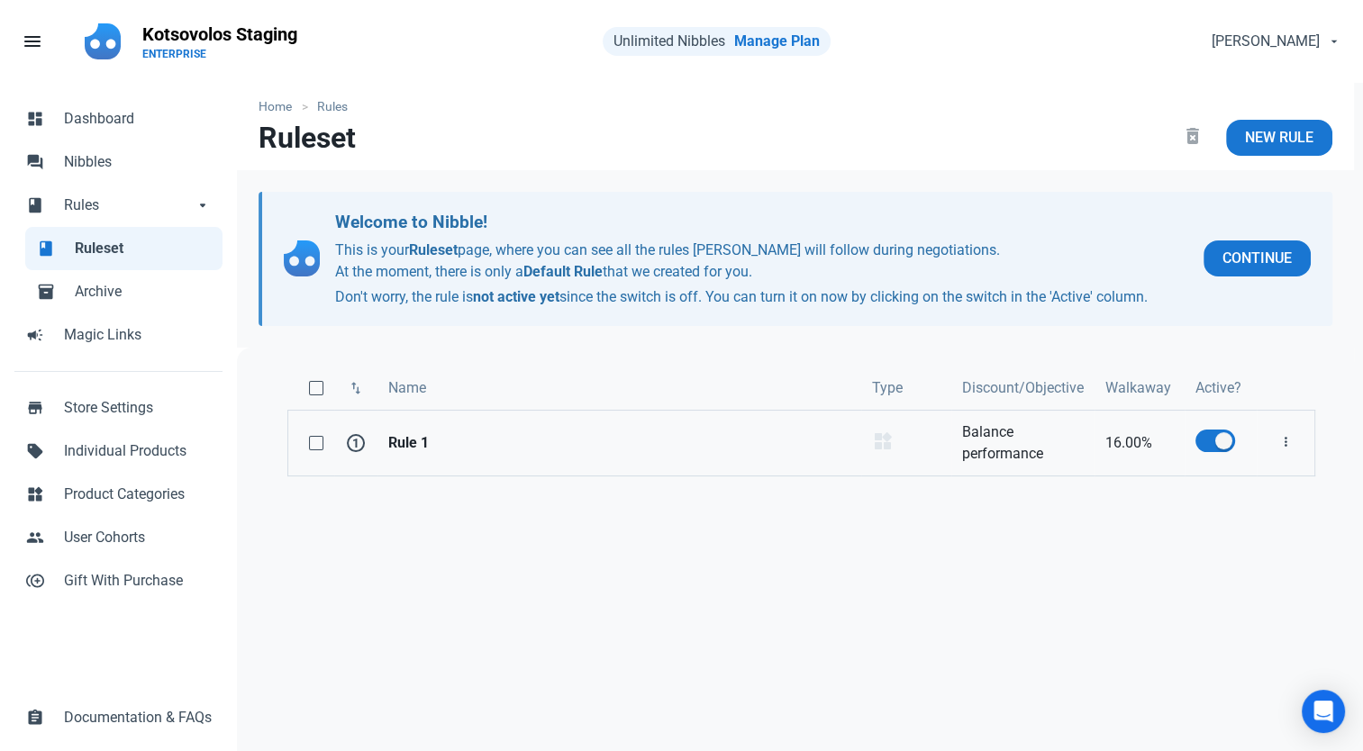
click at [432, 451] on strong "Rule 1" at bounding box center [619, 443] width 462 height 22
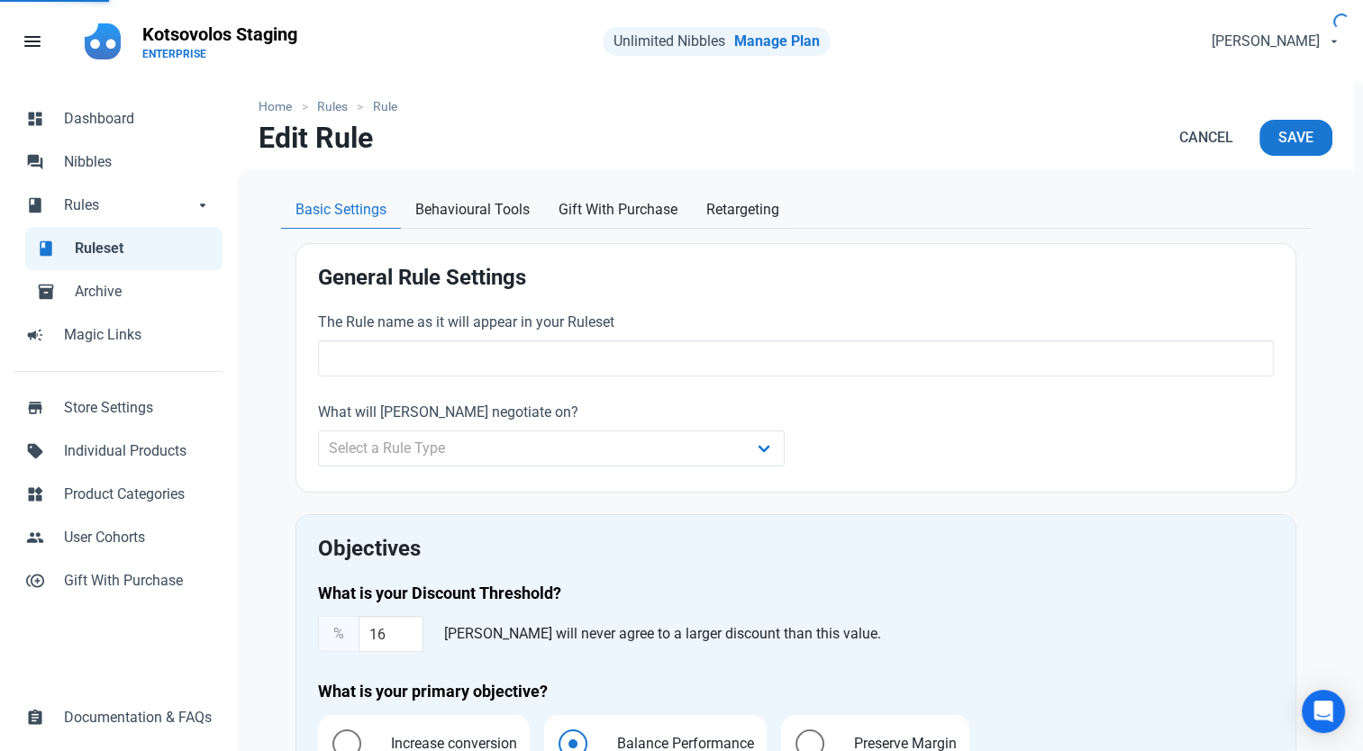
type input "Rule 1"
select select "product_category"
type input "16.00"
radio input "true"
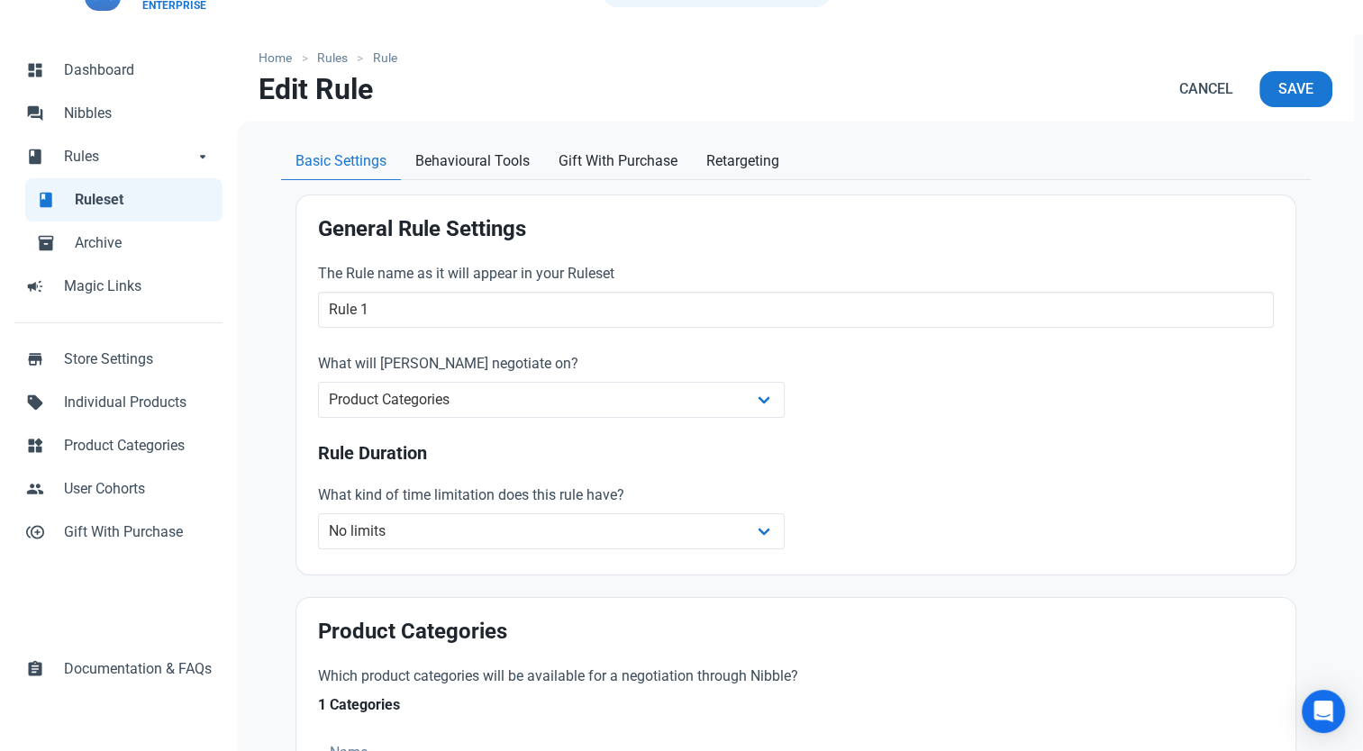
scroll to position [90, 0]
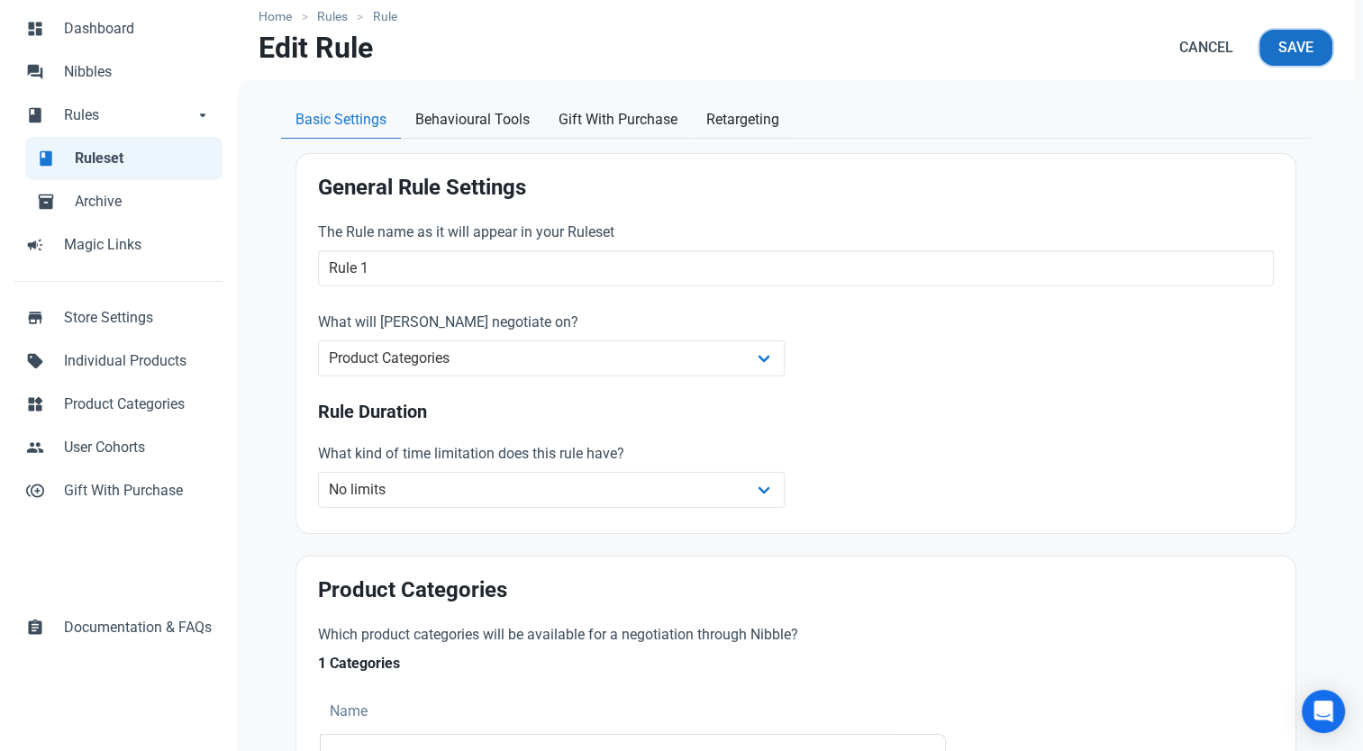
drag, startPoint x: 1319, startPoint y: 49, endPoint x: 1311, endPoint y: 58, distance: 12.1
click at [1318, 50] on button "Save" at bounding box center [1295, 48] width 73 height 36
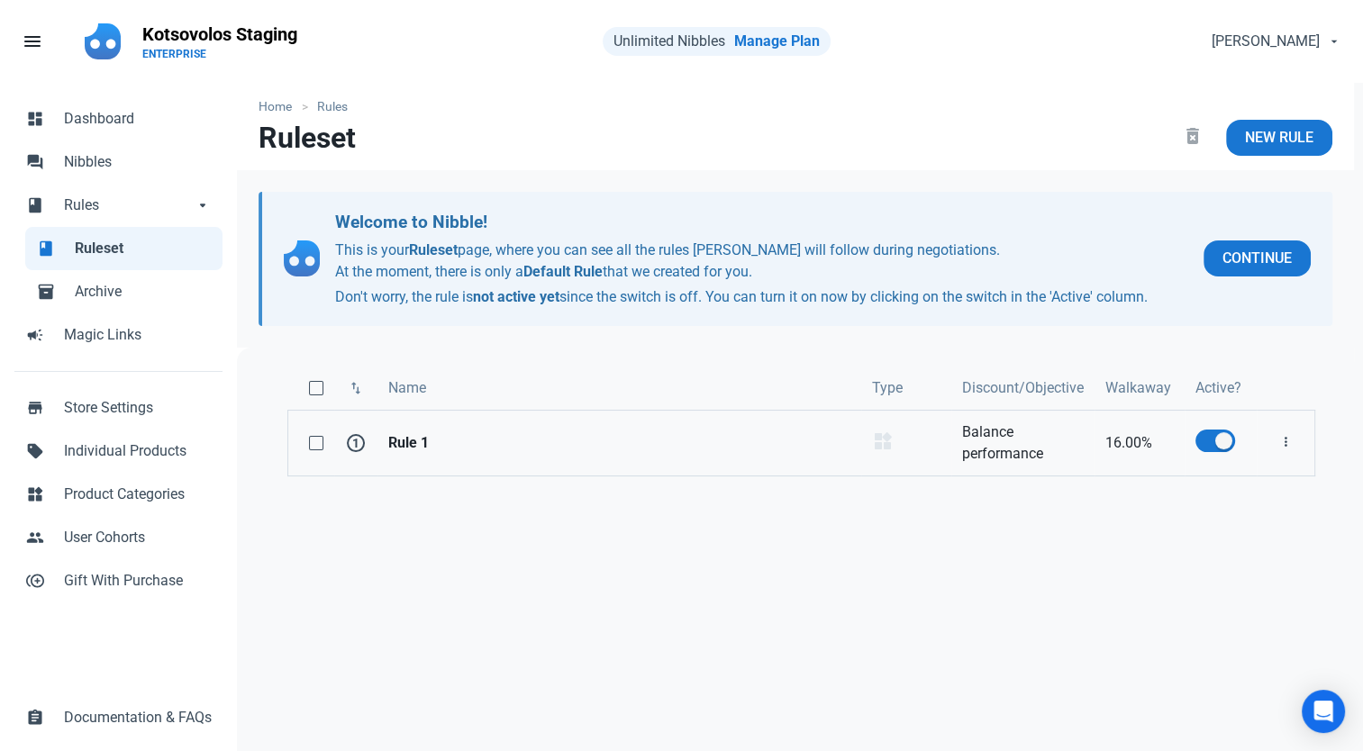
click at [460, 448] on strong "Rule 1" at bounding box center [619, 443] width 462 height 22
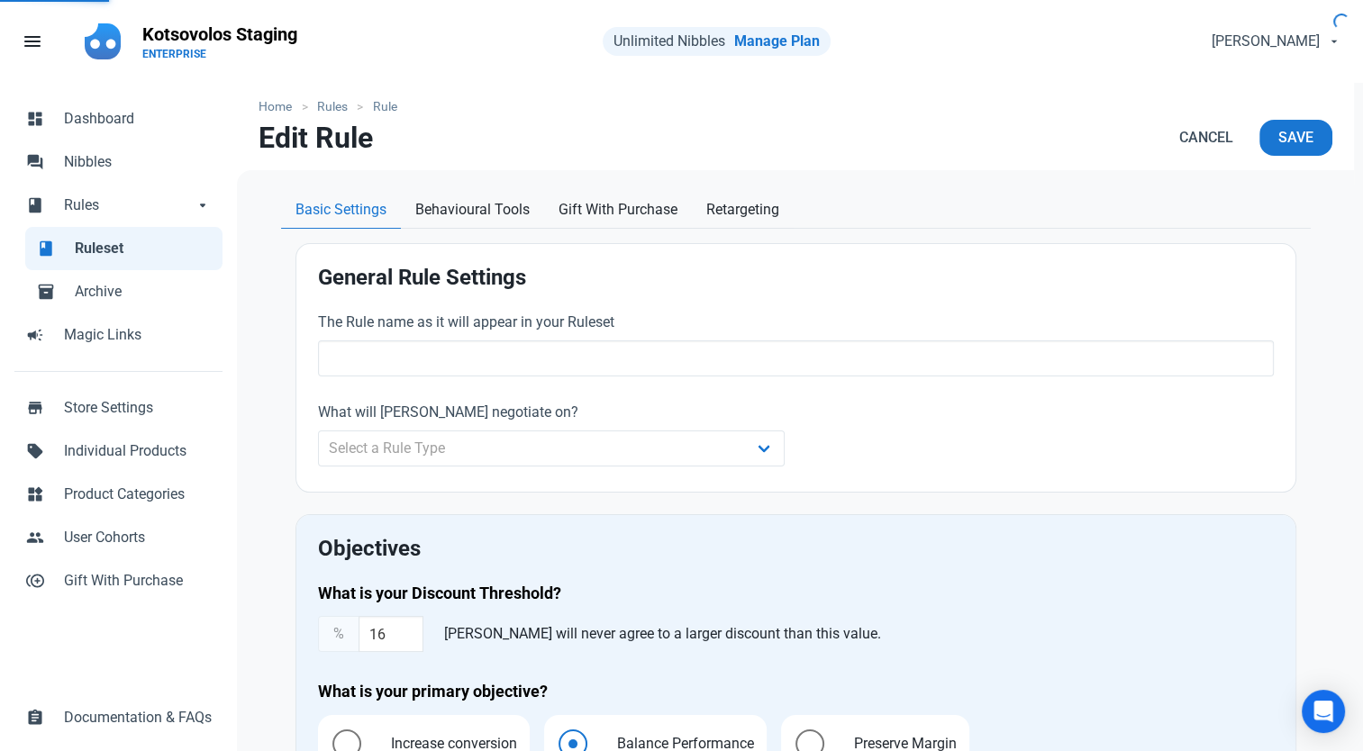
type input "Rule 1"
select select "product_category"
type input "16.00"
radio input "true"
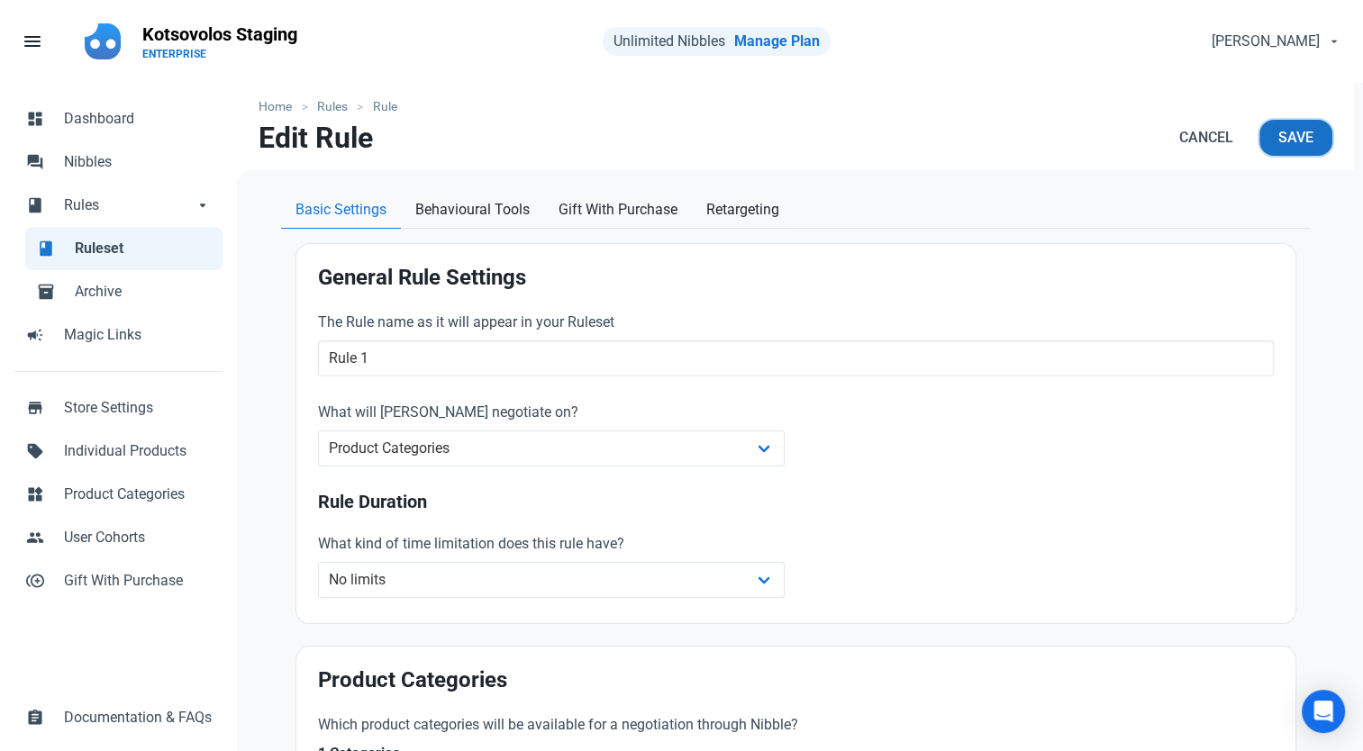
click at [1287, 145] on span "Save" at bounding box center [1295, 138] width 35 height 22
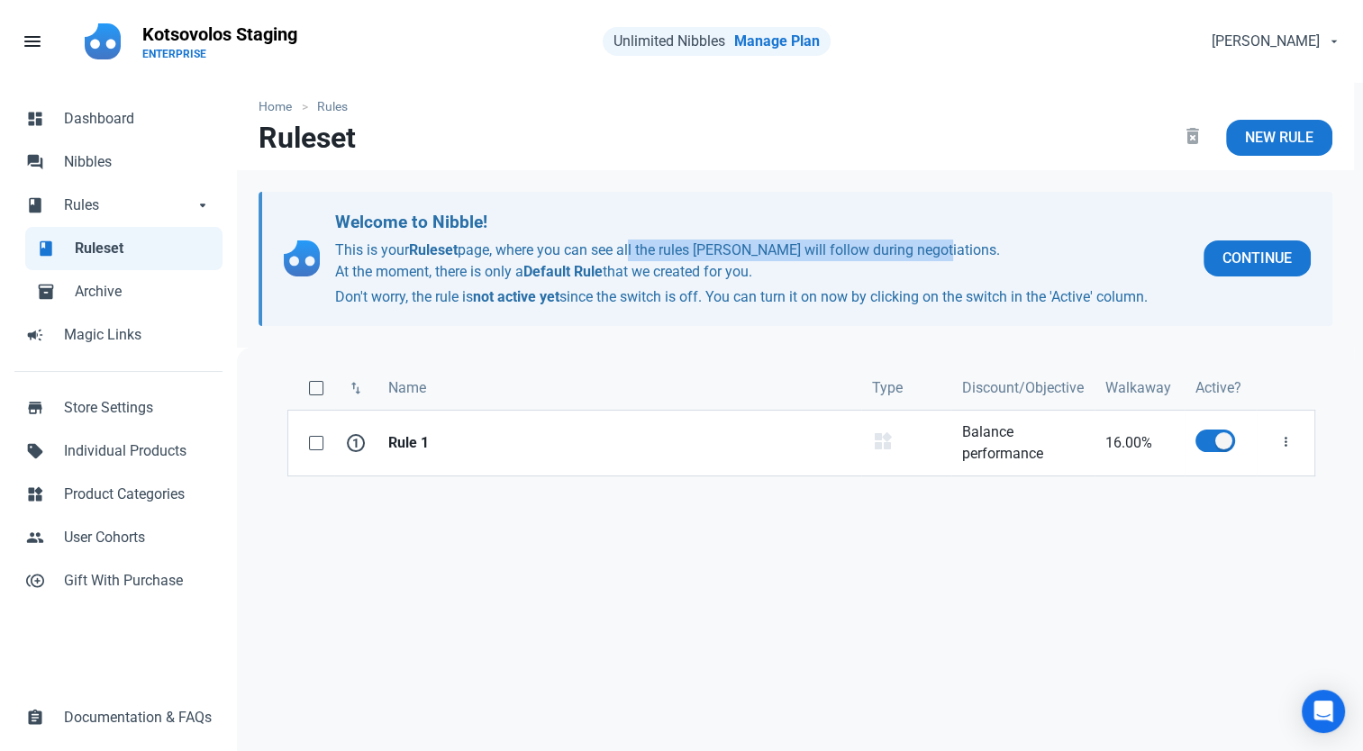
drag, startPoint x: 661, startPoint y: 249, endPoint x: 927, endPoint y: 250, distance: 265.8
click at [927, 250] on p "This is your Ruleset page, where you can see all the rules Nibble will follow d…" at bounding box center [762, 274] width 854 height 68
drag, startPoint x: 481, startPoint y: 272, endPoint x: 764, endPoint y: 270, distance: 282.9
click at [764, 270] on p "This is your Ruleset page, where you can see all the rules Nibble will follow d…" at bounding box center [762, 274] width 854 height 68
drag, startPoint x: 347, startPoint y: 298, endPoint x: 1164, endPoint y: 301, distance: 817.1
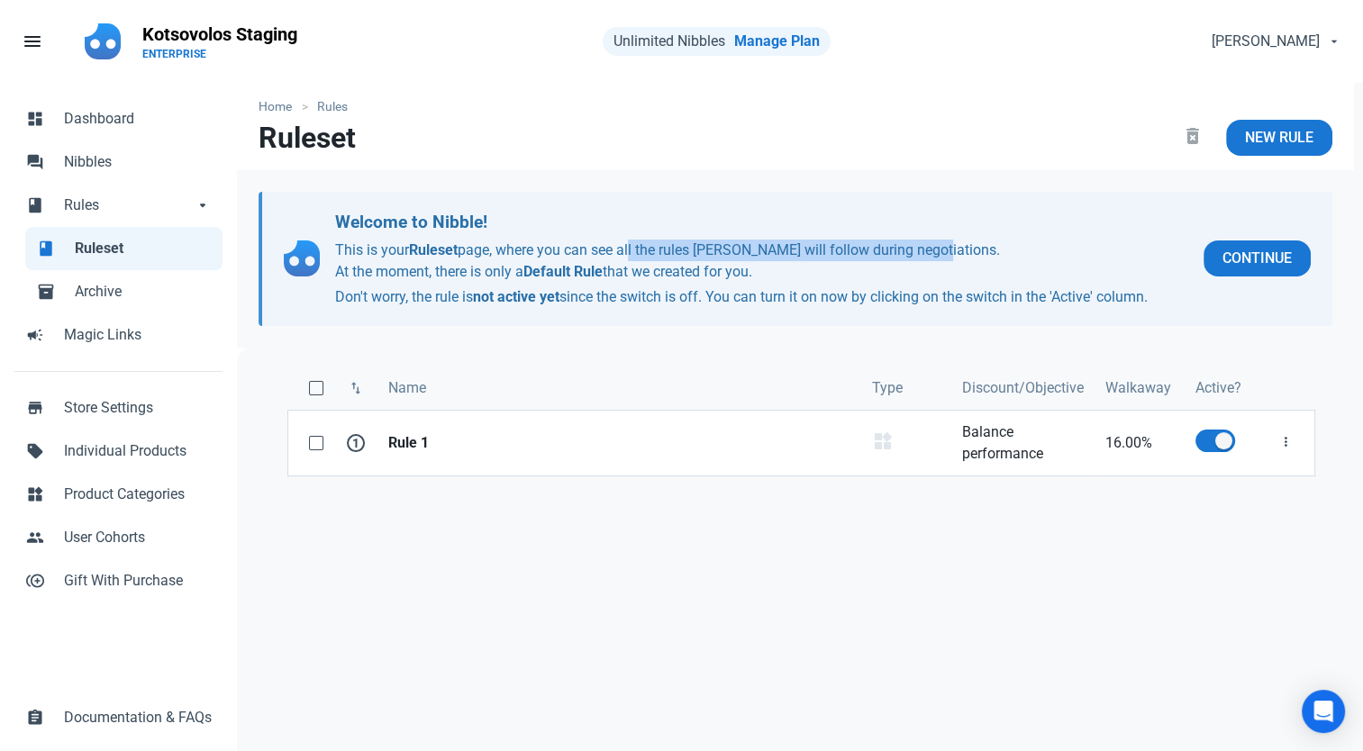
click at [1164, 301] on p "Don't worry, the rule is not active yet since the switch is off. You can turn i…" at bounding box center [762, 297] width 854 height 22
click at [873, 303] on p "Don't worry, the rule is not active yet since the switch is off. You can turn i…" at bounding box center [762, 297] width 854 height 22
drag, startPoint x: 873, startPoint y: 303, endPoint x: 1162, endPoint y: 286, distance: 289.6
click at [1162, 286] on p "Don't worry, the rule is not active yet since the switch is off. You can turn i…" at bounding box center [762, 297] width 854 height 22
click at [1161, 286] on p "Don't worry, the rule is not active yet since the switch is off. You can turn i…" at bounding box center [762, 297] width 854 height 22
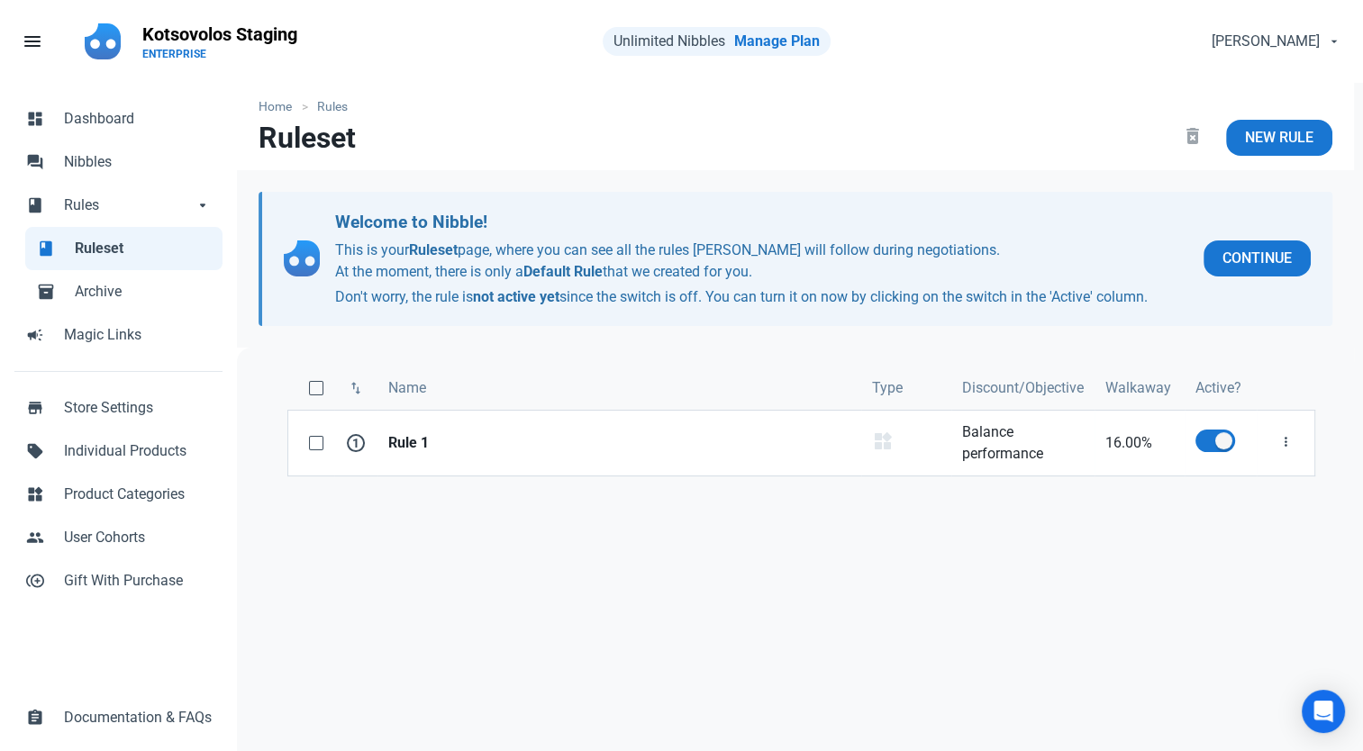
click at [1150, 292] on p "Don't worry, the rule is not active yet since the switch is off. You can turn i…" at bounding box center [762, 297] width 854 height 22
